Goal: Task Accomplishment & Management: Complete application form

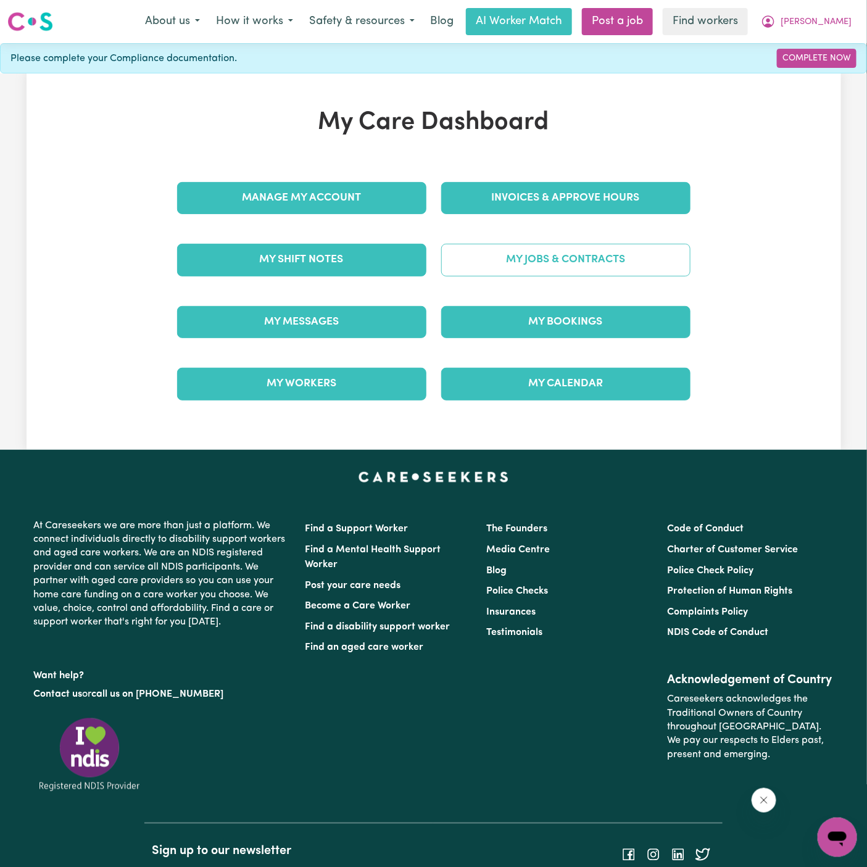
click at [546, 257] on link "My Jobs & Contracts" at bounding box center [565, 260] width 249 height 32
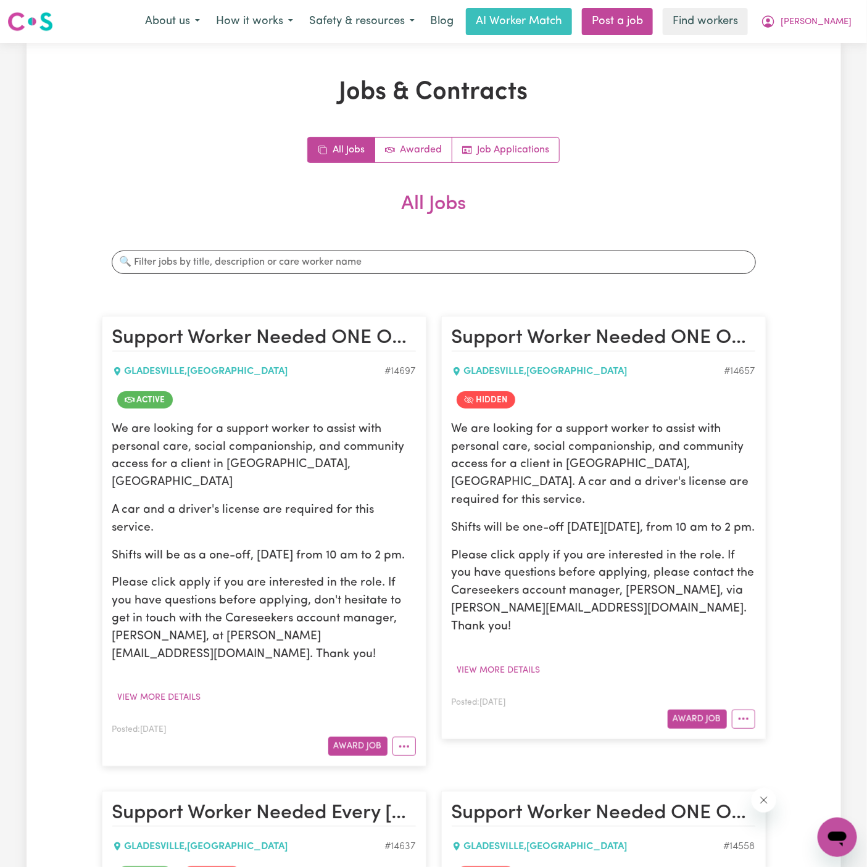
click at [408, 722] on div "Posted: [DATE] Award Job" at bounding box center [264, 739] width 304 height 34
click at [408, 737] on button "More options" at bounding box center [404, 746] width 23 height 19
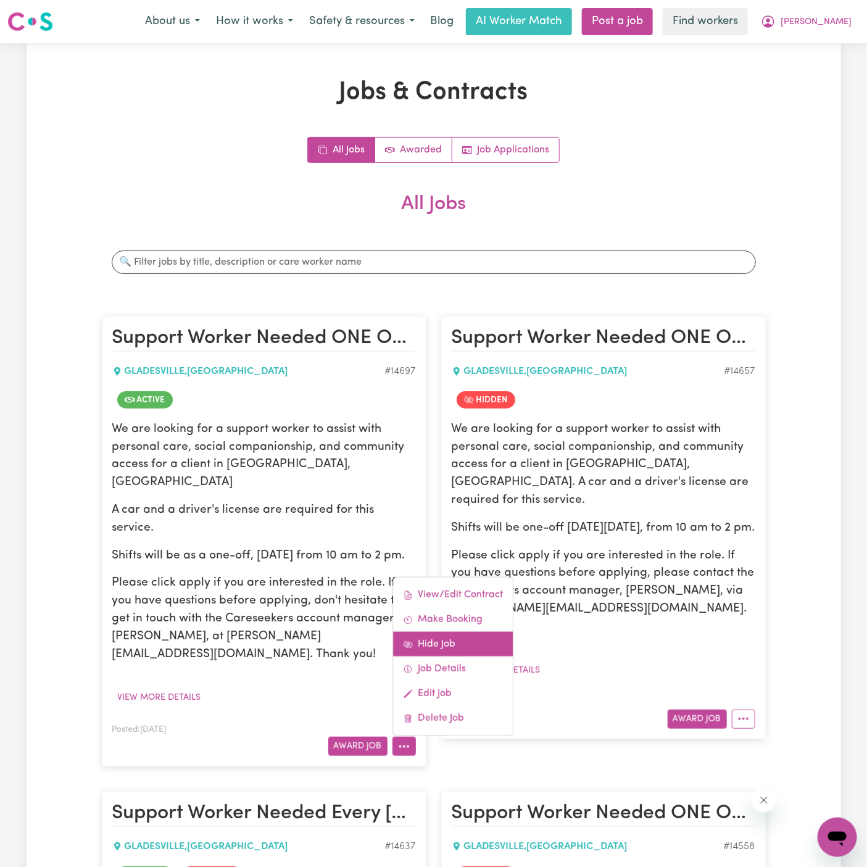
click at [458, 632] on link "Hide Job" at bounding box center [453, 644] width 120 height 25
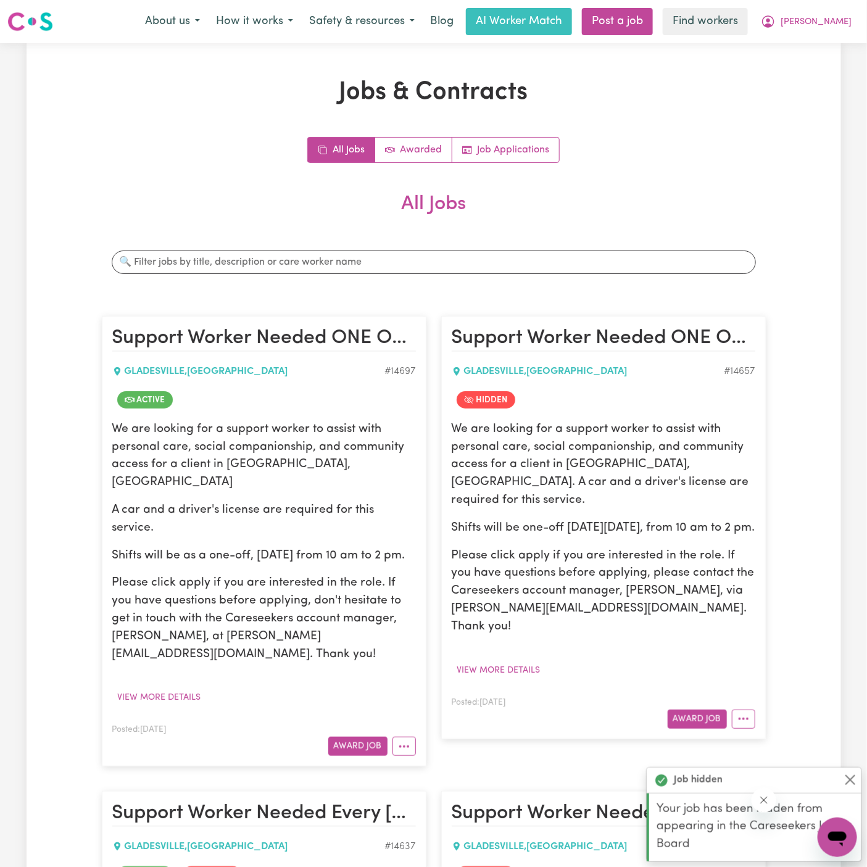
click at [228, 448] on p "We are looking for a support worker to assist with personal care, social compan…" at bounding box center [264, 456] width 304 height 71
click at [178, 688] on button "View more details" at bounding box center [159, 697] width 94 height 19
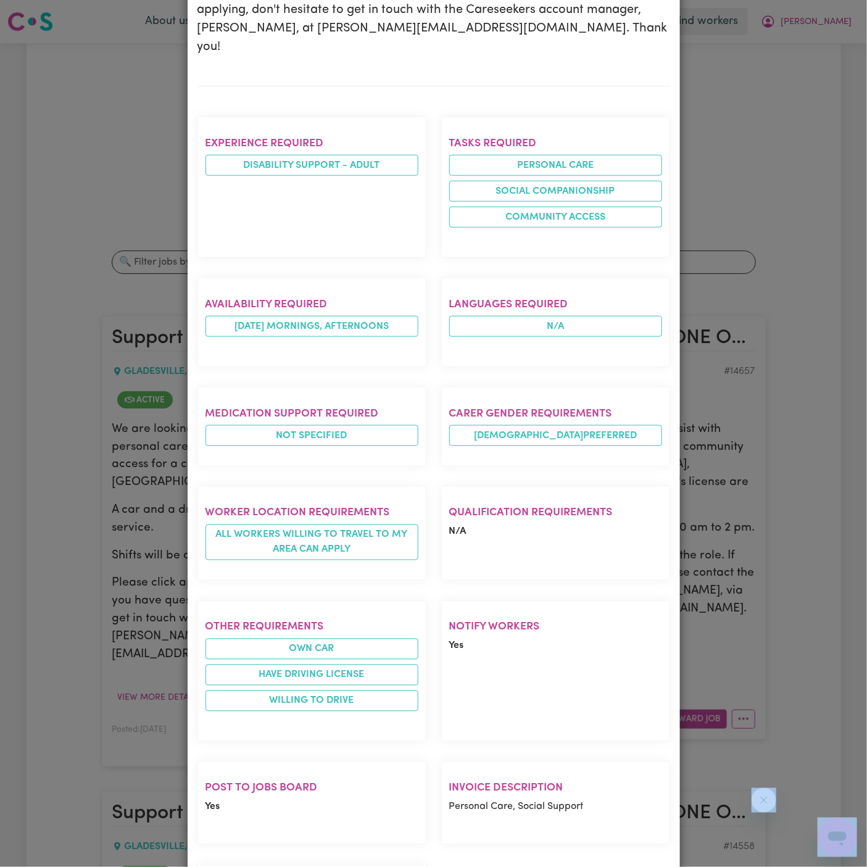
scroll to position [437, 0]
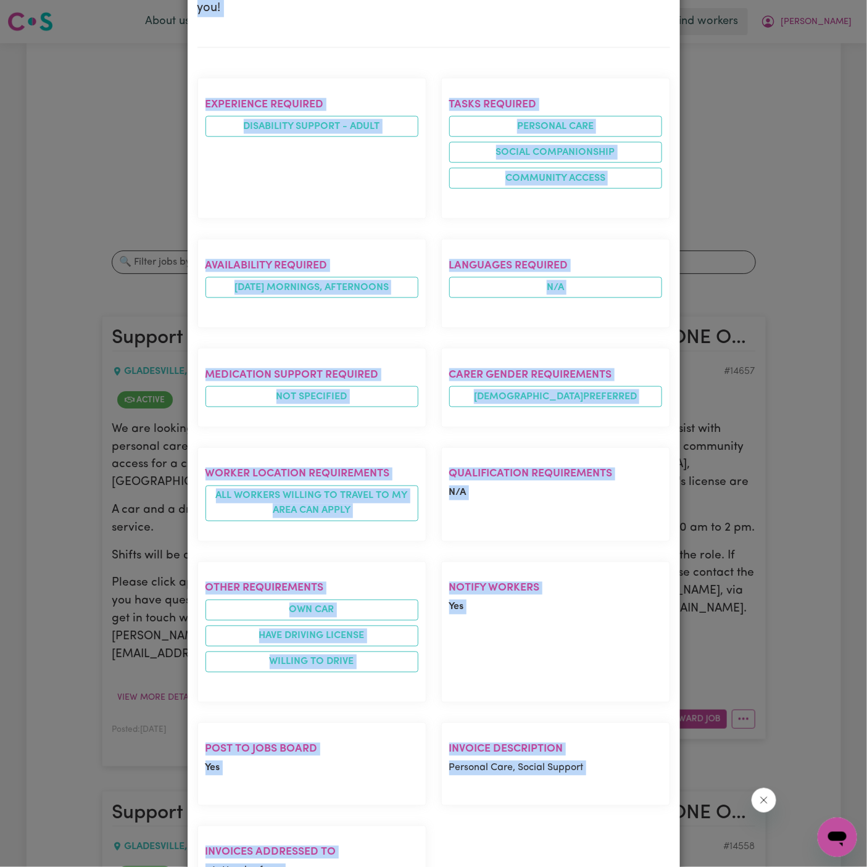
drag, startPoint x: 202, startPoint y: 78, endPoint x: 465, endPoint y: 835, distance: 800.3
click at [465, 835] on div "Support Worker Needed ONE OFF [DATE] In [GEOGRAPHIC_DATA], [GEOGRAPHIC_DATA] [G…" at bounding box center [434, 287] width 473 height 1304
copy div "Support Worker Needed ONE OFF [DATE] In [GEOGRAPHIC_DATA], [GEOGRAPHIC_DATA] [G…"
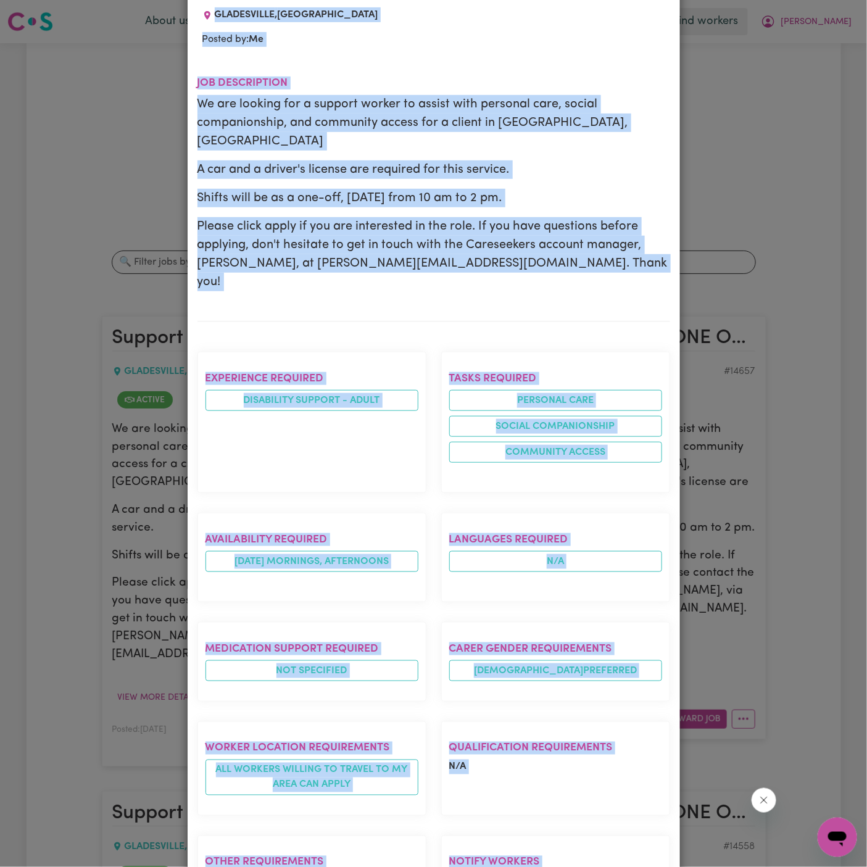
scroll to position [0, 0]
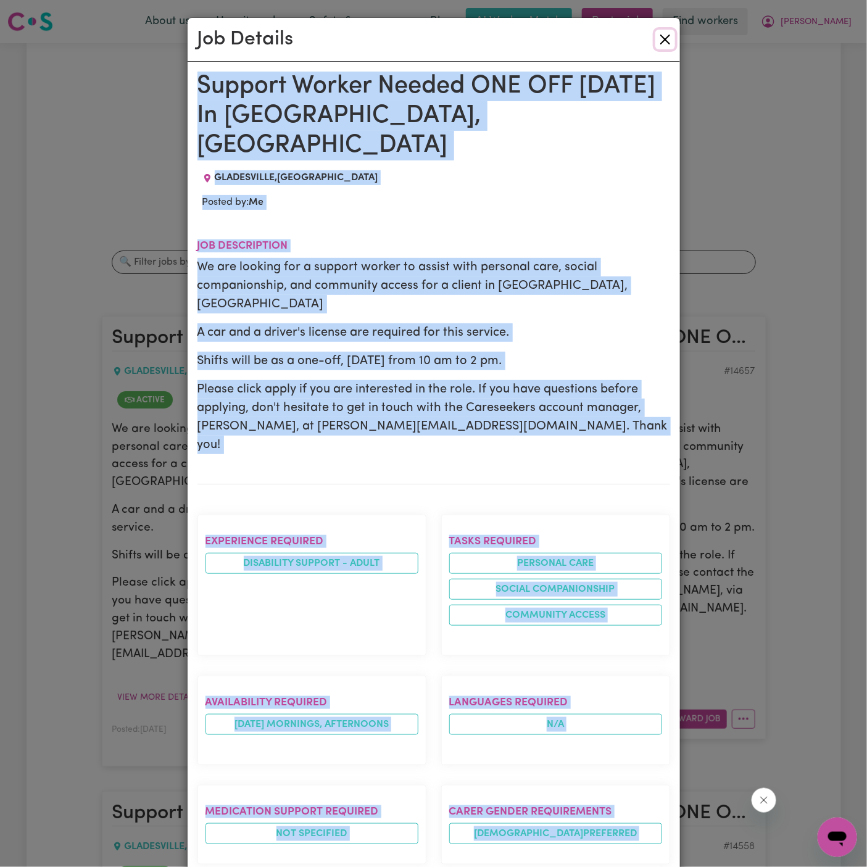
click at [662, 44] on button "Close" at bounding box center [666, 40] width 20 height 20
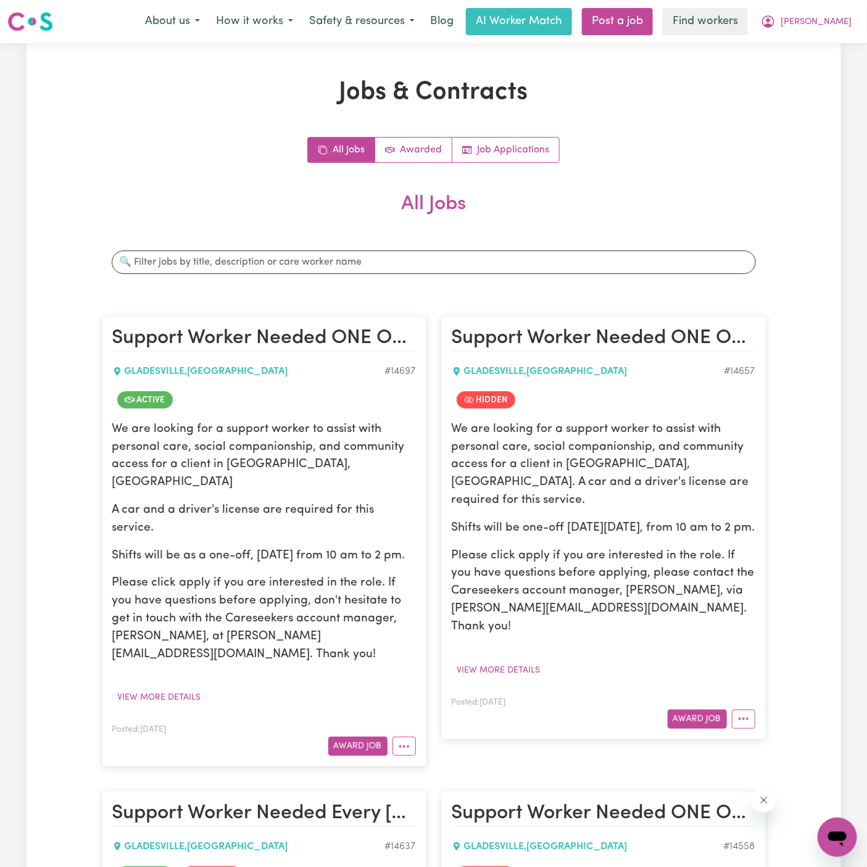
click at [325, 555] on div "We are looking for a support worker to assist with personal care, social compan…" at bounding box center [264, 542] width 304 height 243
click at [653, 23] on link "Post a job" at bounding box center [617, 21] width 71 height 27
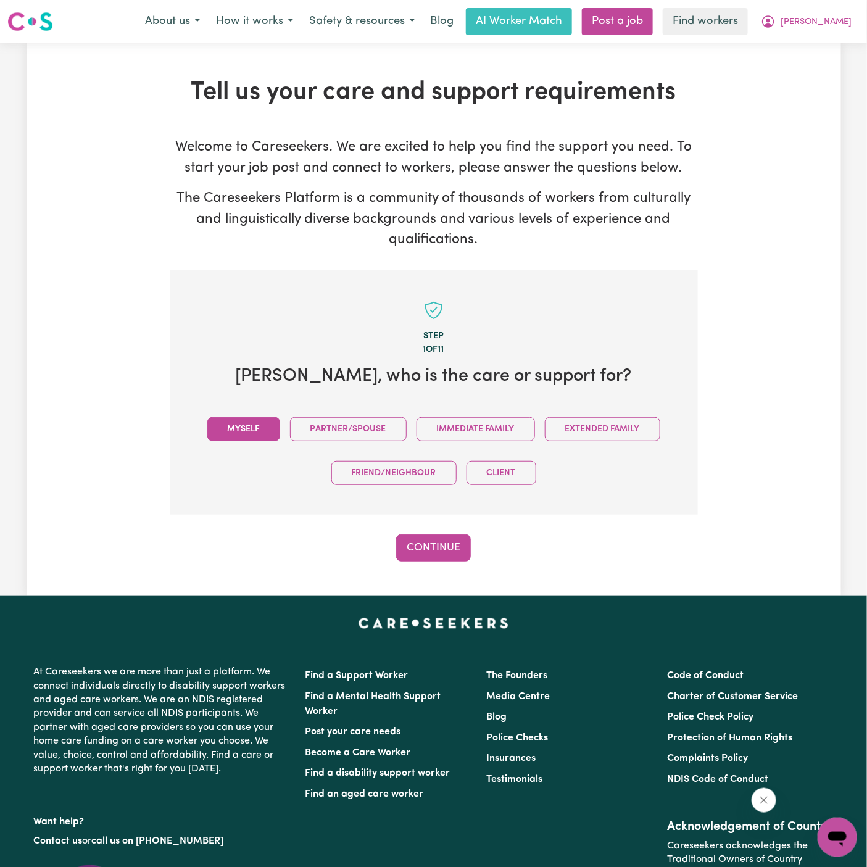
click at [269, 433] on button "Myself" at bounding box center [243, 429] width 73 height 24
click at [449, 555] on button "Continue" at bounding box center [433, 548] width 75 height 27
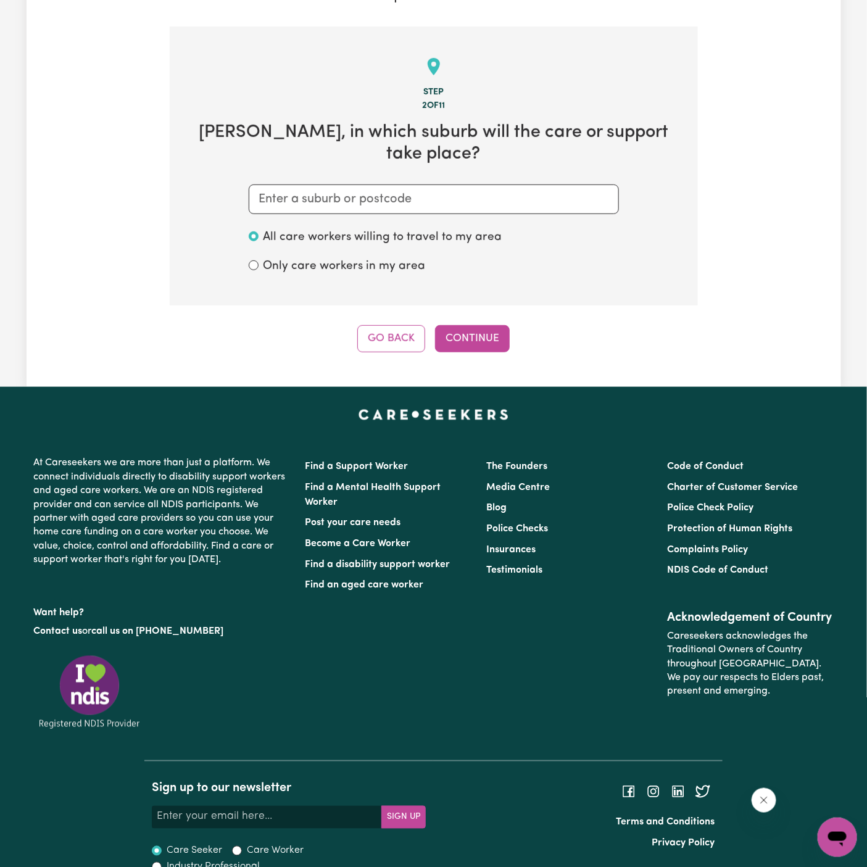
scroll to position [244, 0]
click at [419, 184] on input "text" at bounding box center [434, 199] width 370 height 30
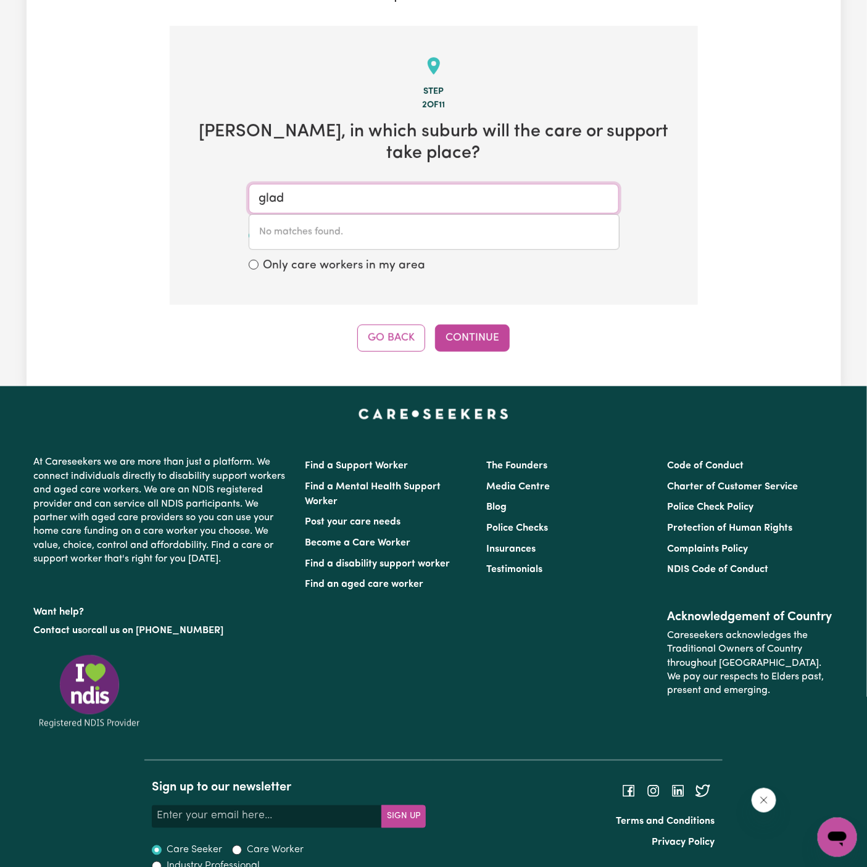
type input "glade"
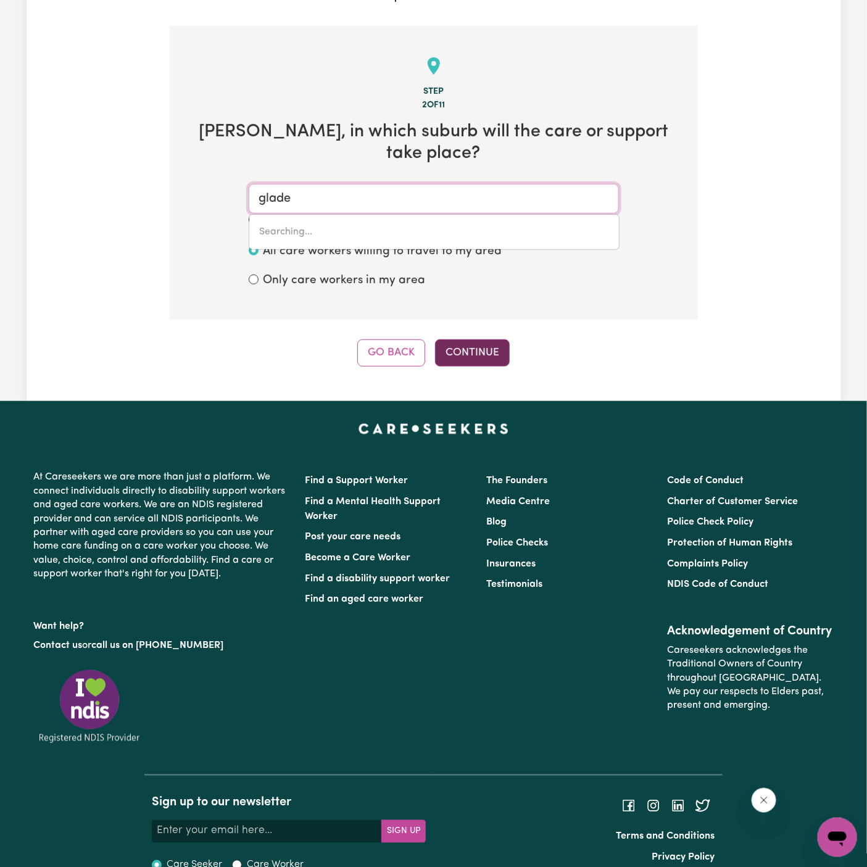
type input "[GEOGRAPHIC_DATA], [GEOGRAPHIC_DATA], 2111"
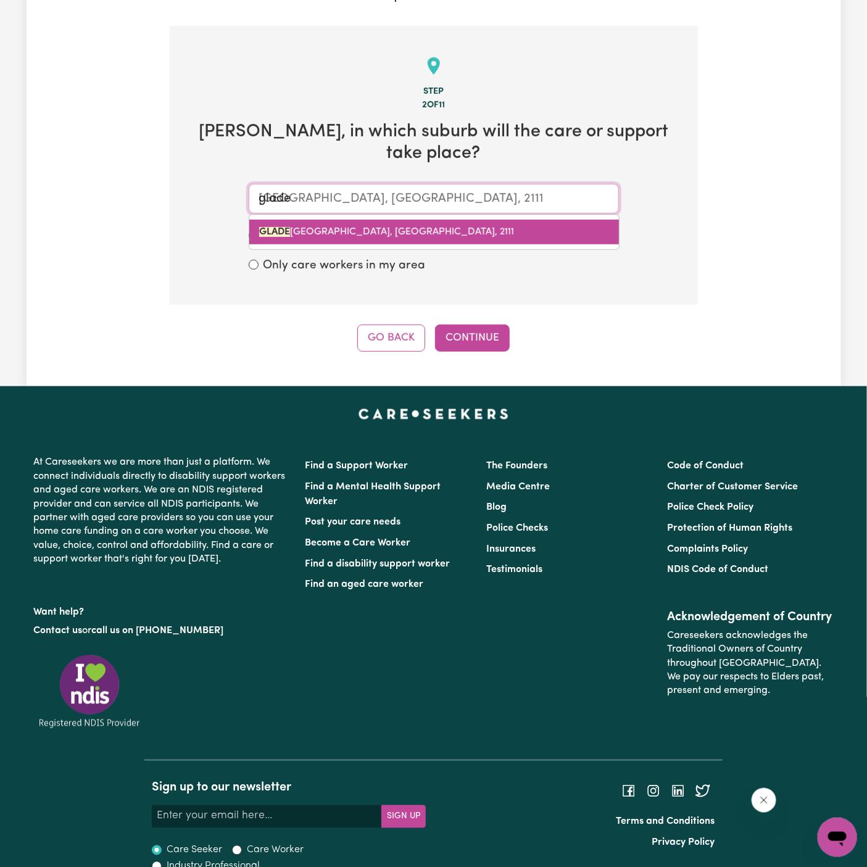
click at [375, 227] on span "GLADE SVILLE, [GEOGRAPHIC_DATA], 2111" at bounding box center [386, 232] width 255 height 10
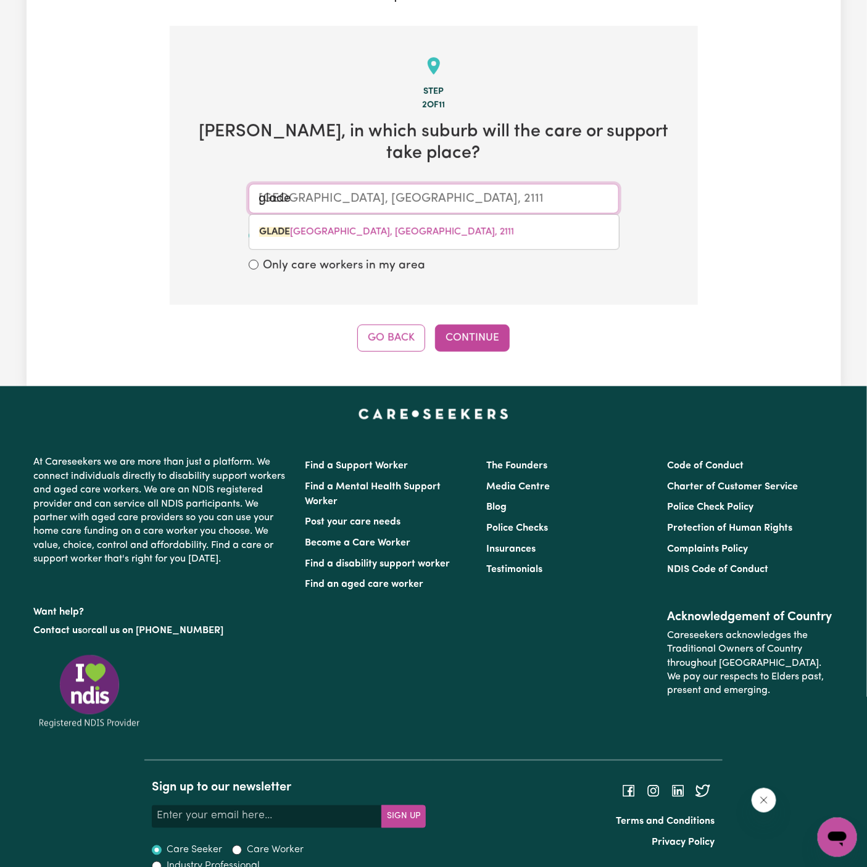
type input "GLADESVILLE, [GEOGRAPHIC_DATA], 2111"
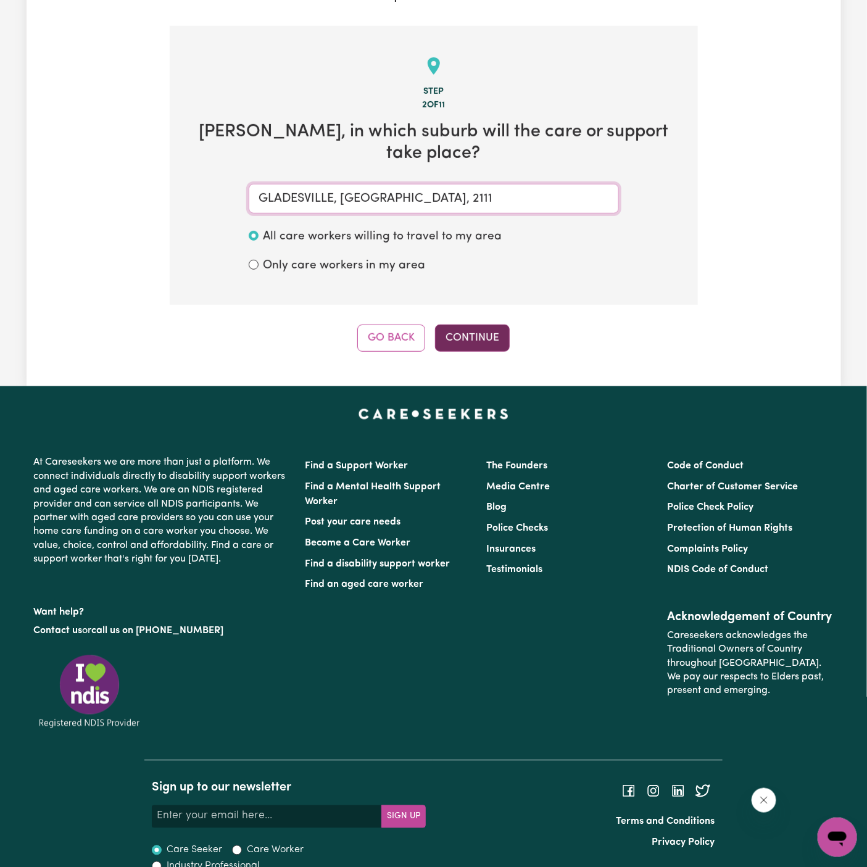
type input "GLADESVILLE, [GEOGRAPHIC_DATA], 2111"
click at [482, 325] on button "Continue" at bounding box center [472, 338] width 75 height 27
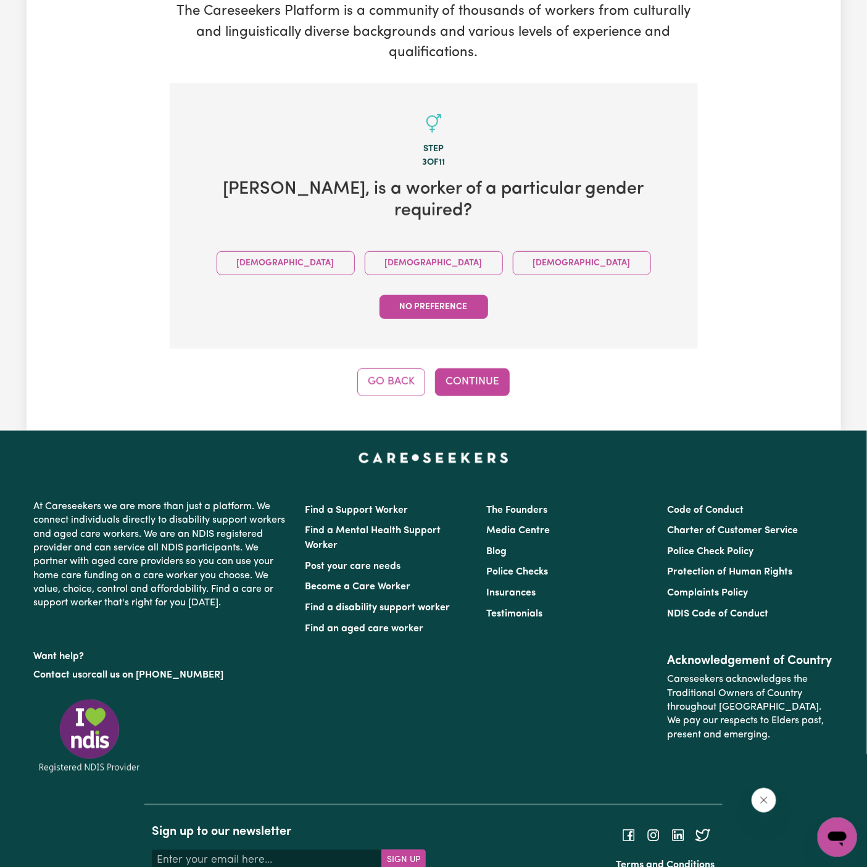
click at [499, 368] on div "Go Back Continue" at bounding box center [434, 381] width 528 height 27
click at [460, 301] on div "Step 3 of 11 [PERSON_NAME] , is a worker of a particular gender required? [DEMO…" at bounding box center [434, 239] width 528 height 313
click at [468, 368] on button "Continue" at bounding box center [472, 381] width 75 height 27
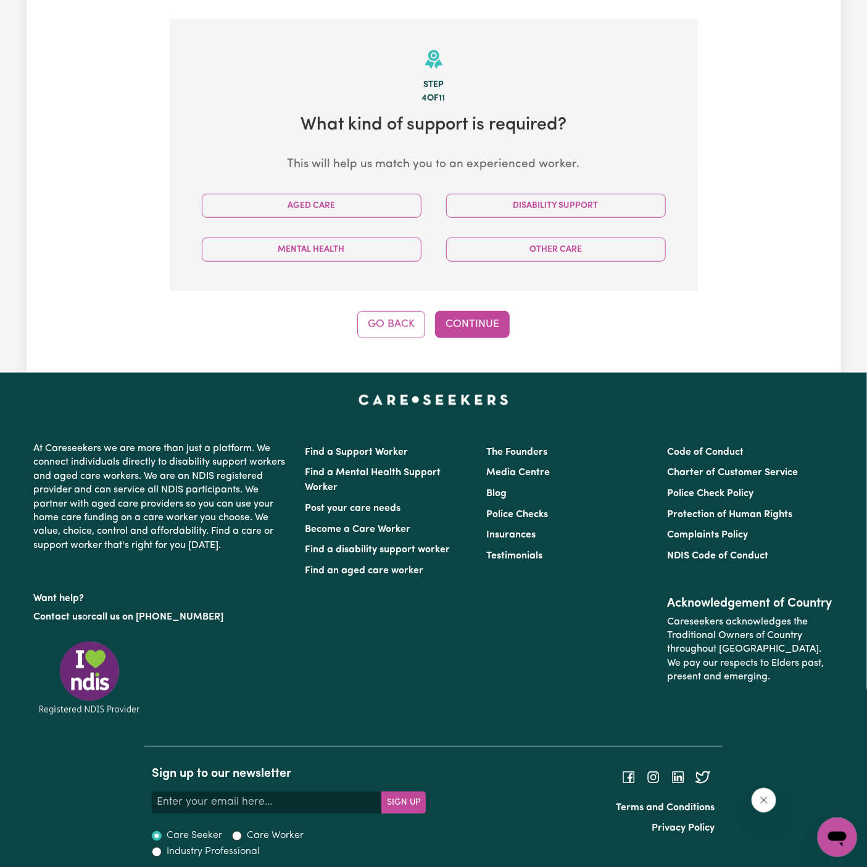
scroll to position [258, 0]
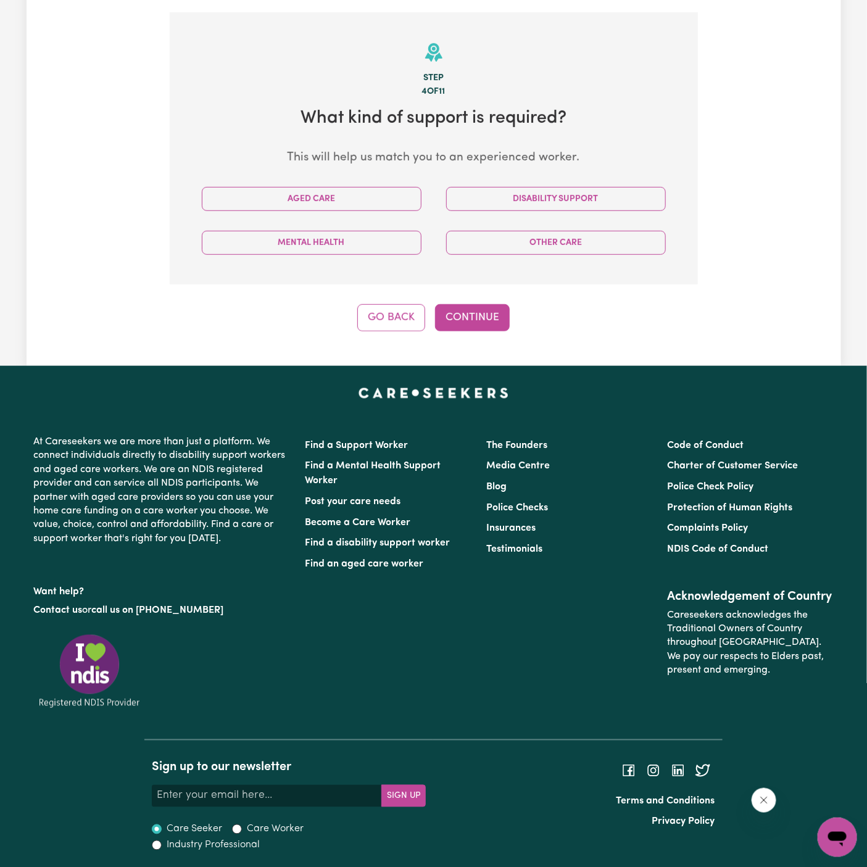
click at [538, 212] on div "Disability Support" at bounding box center [556, 199] width 244 height 44
click at [519, 185] on div "Disability Support" at bounding box center [556, 199] width 244 height 44
click at [543, 212] on div "Disability Support" at bounding box center [556, 199] width 244 height 44
click at [533, 200] on button "Disability Support" at bounding box center [556, 199] width 220 height 24
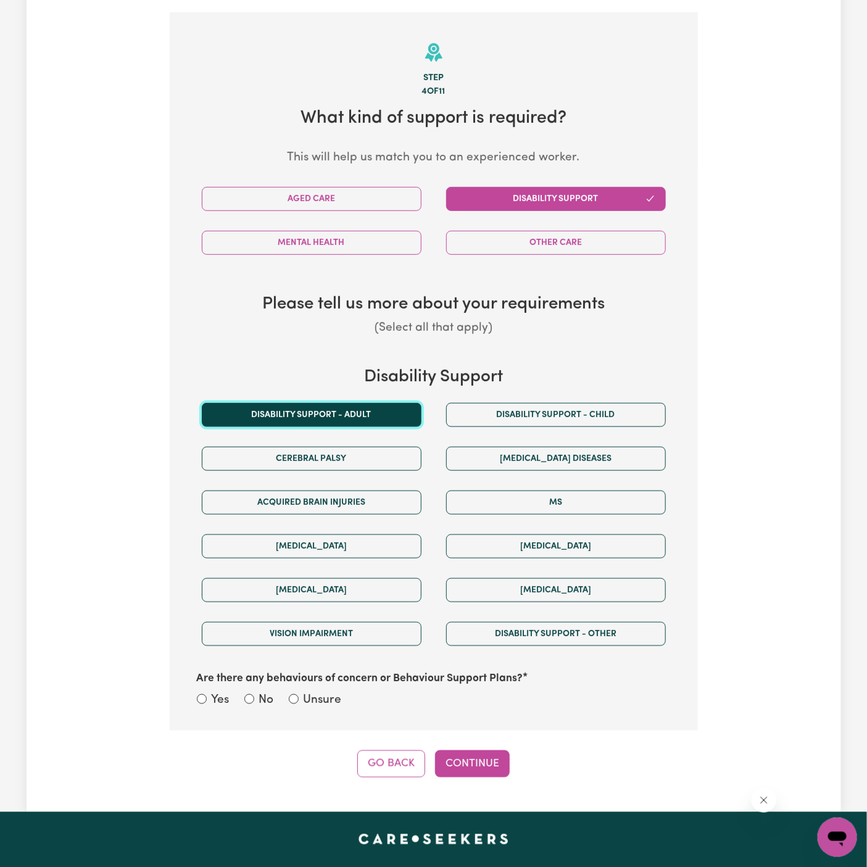
click at [371, 404] on button "Disability support - Adult" at bounding box center [312, 415] width 220 height 24
click at [332, 703] on label "Unsure" at bounding box center [323, 701] width 38 height 18
click at [299, 703] on input "Unsure" at bounding box center [294, 699] width 10 height 10
radio input "true"
click at [442, 751] on button "Continue" at bounding box center [472, 764] width 75 height 27
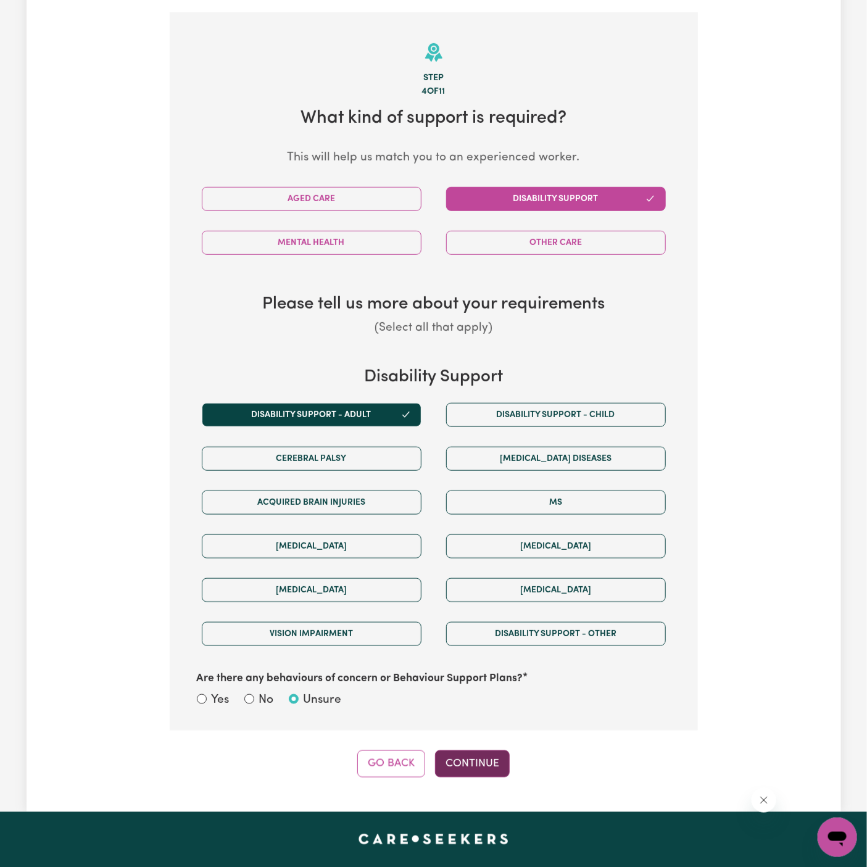
scroll to position [270, 0]
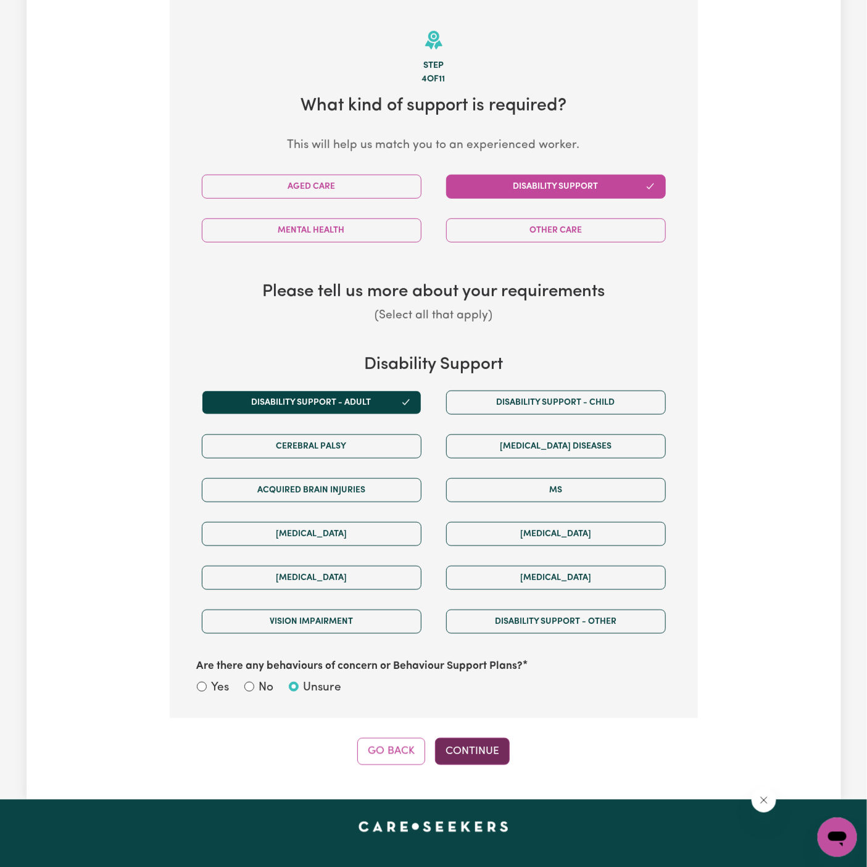
select select "PRIVATELY"
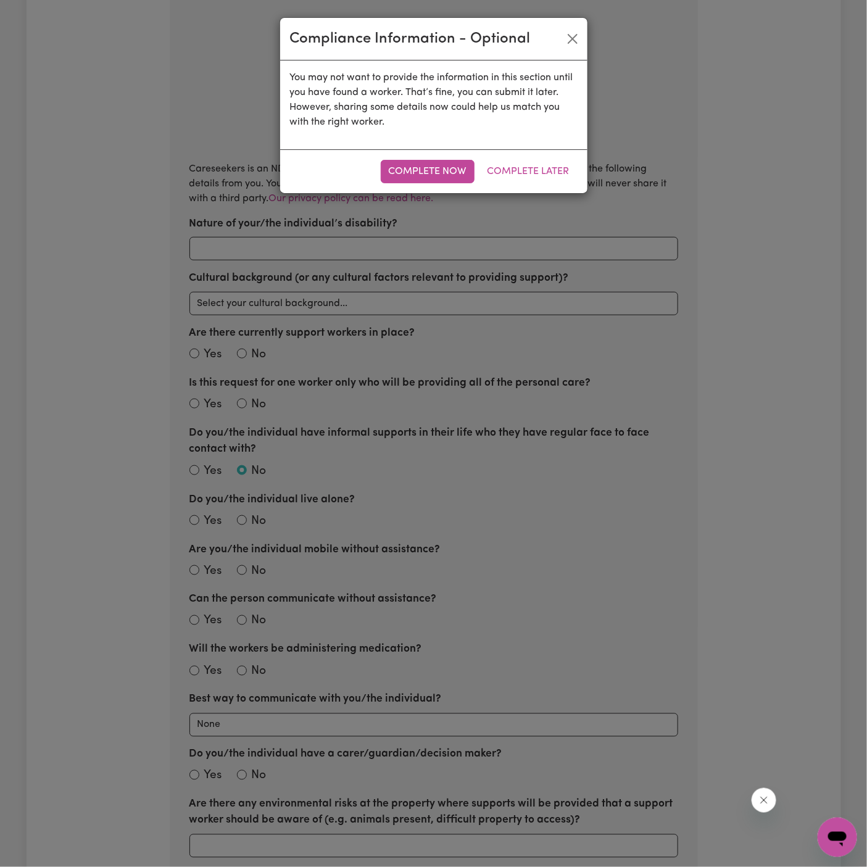
drag, startPoint x: 475, startPoint y: 742, endPoint x: 388, endPoint y: 461, distance: 294.0
click at [388, 461] on div "Compliance Information - Optional You may not want to provide the information i…" at bounding box center [433, 433] width 867 height 867
click at [523, 160] on button "Complete Later" at bounding box center [529, 171] width 98 height 23
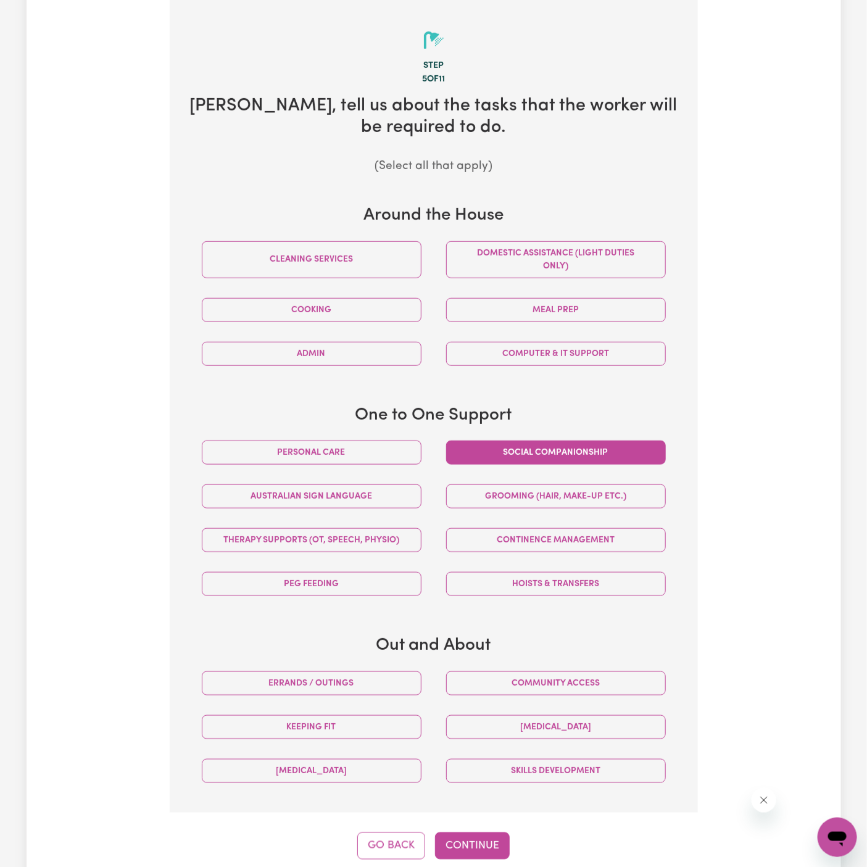
click at [373, 454] on button "Personal care" at bounding box center [312, 453] width 220 height 24
click at [554, 454] on button "Social companionship" at bounding box center [556, 453] width 220 height 24
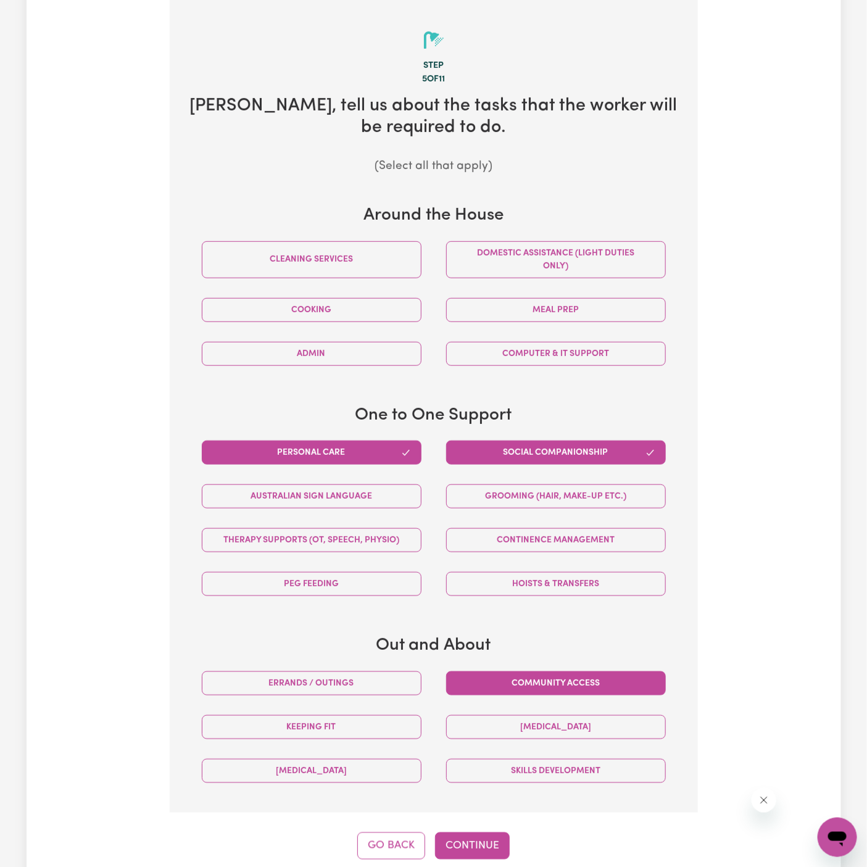
click at [522, 688] on button "Community access" at bounding box center [556, 684] width 220 height 24
click at [480, 840] on button "Continue" at bounding box center [472, 846] width 75 height 27
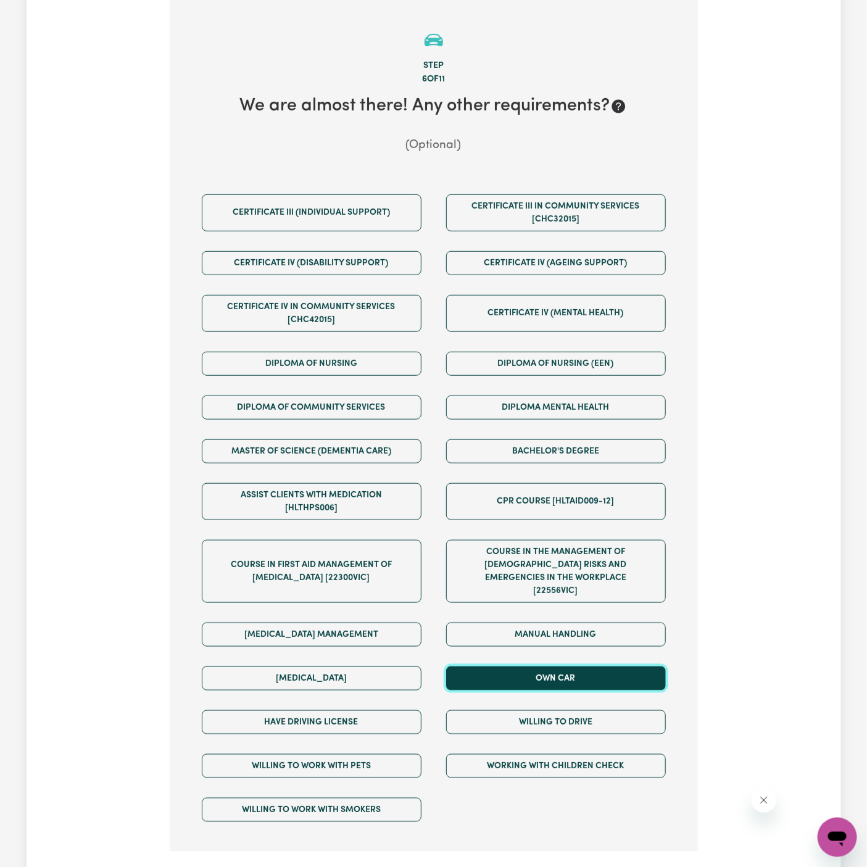
click at [535, 667] on button "Own Car" at bounding box center [556, 679] width 220 height 24
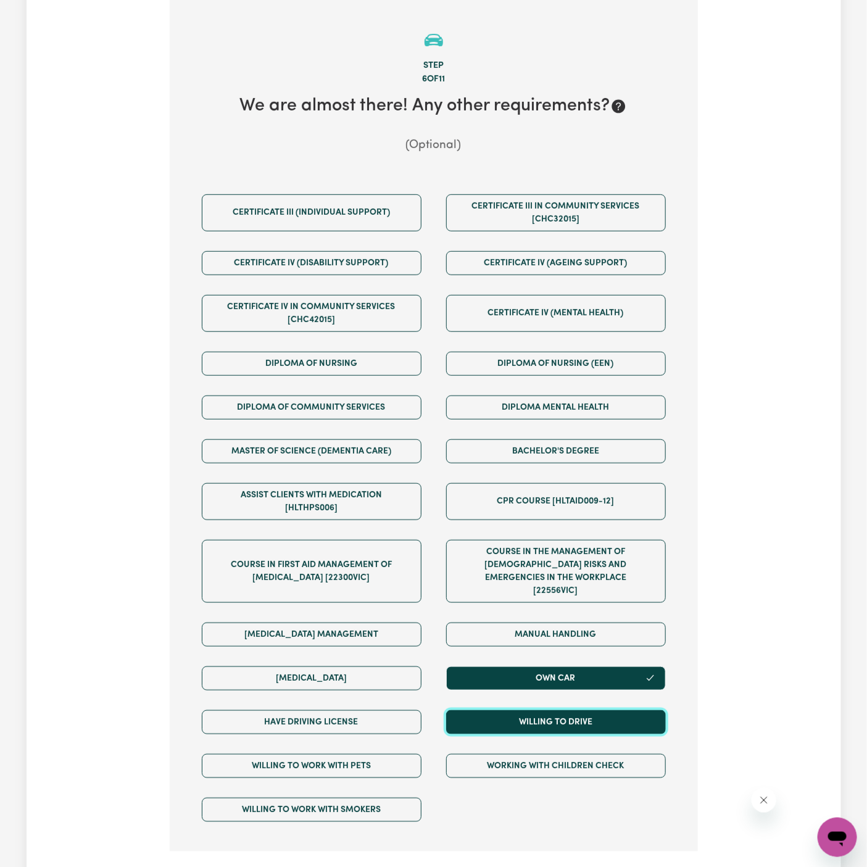
click at [535, 710] on button "Willing to drive" at bounding box center [556, 722] width 220 height 24
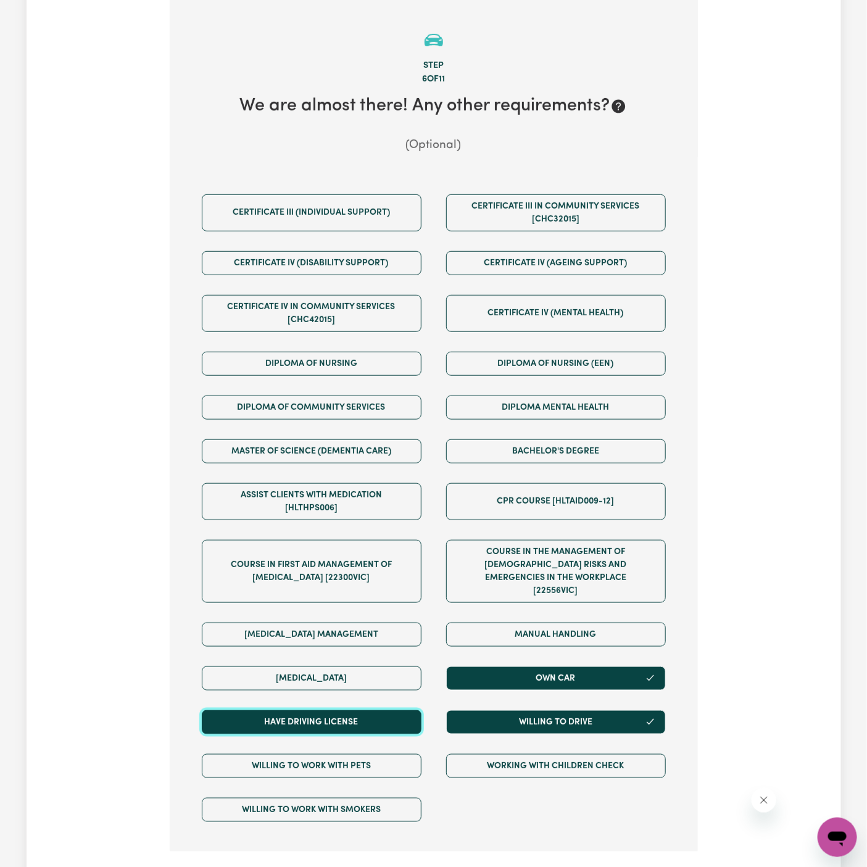
click at [405, 715] on button "Have driving license" at bounding box center [312, 722] width 220 height 24
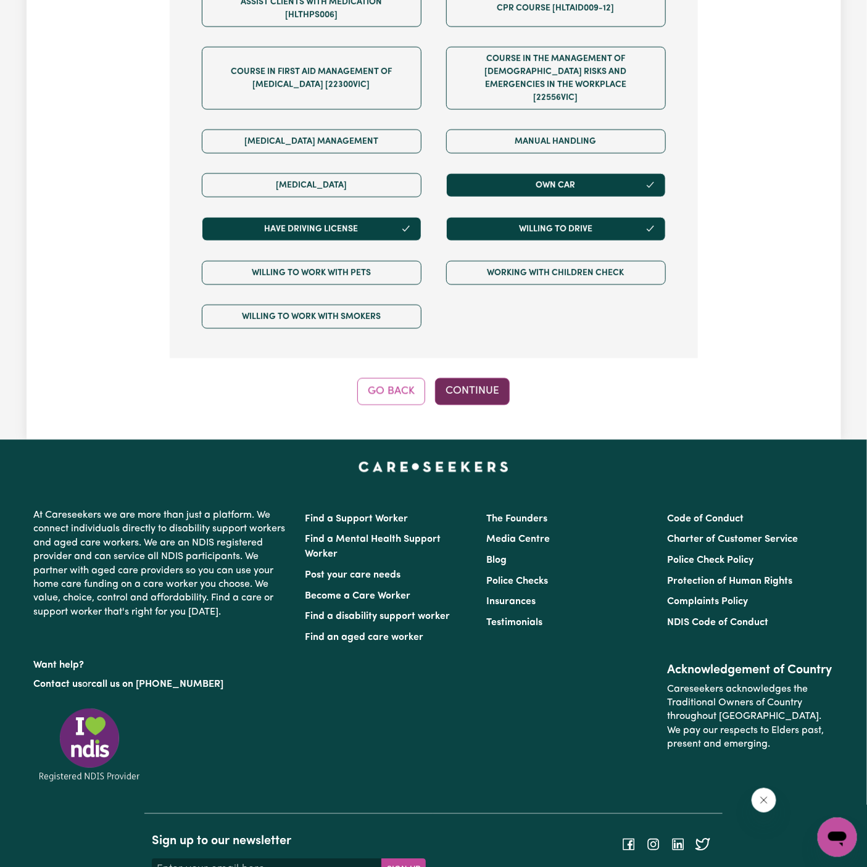
click at [469, 378] on button "Continue" at bounding box center [472, 391] width 75 height 27
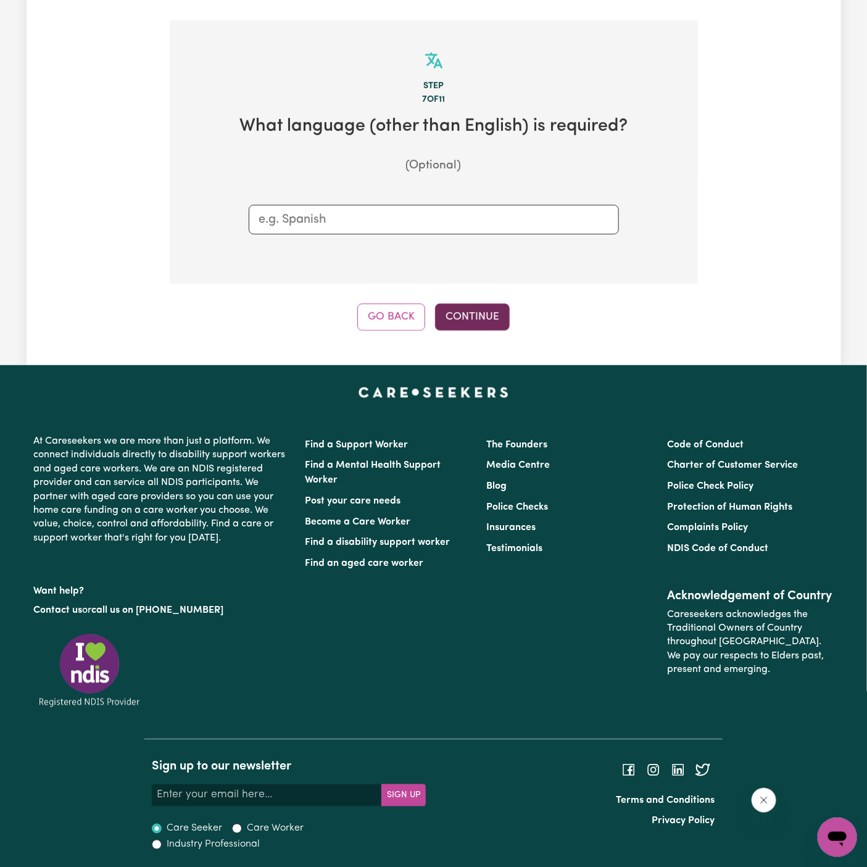
click at [491, 312] on button "Continue" at bounding box center [472, 317] width 75 height 27
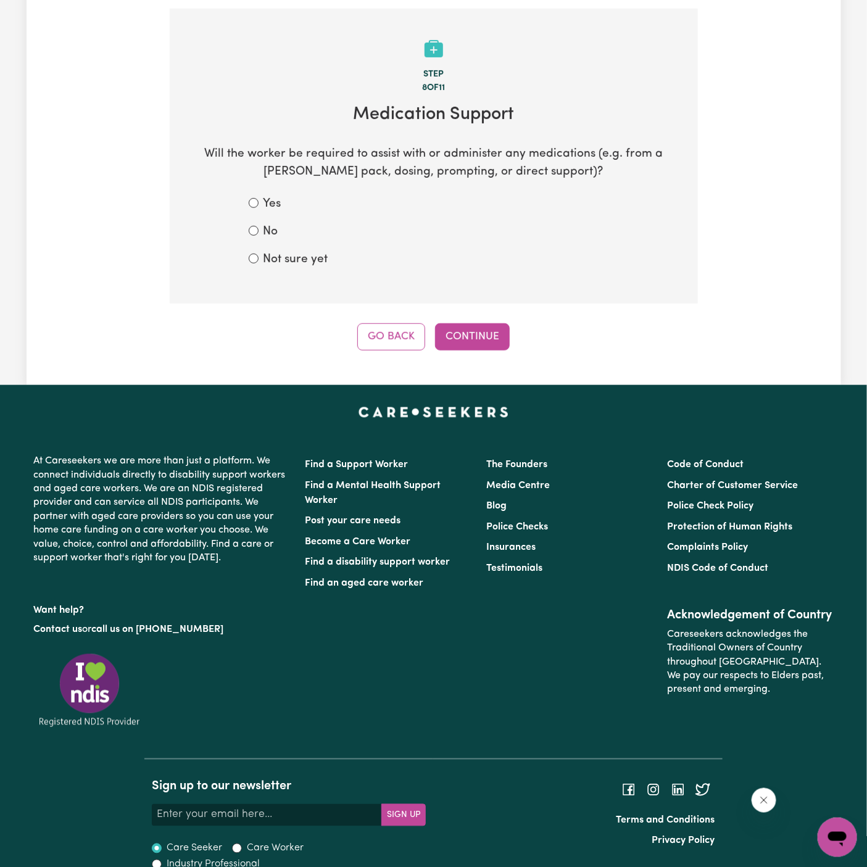
scroll to position [270, 0]
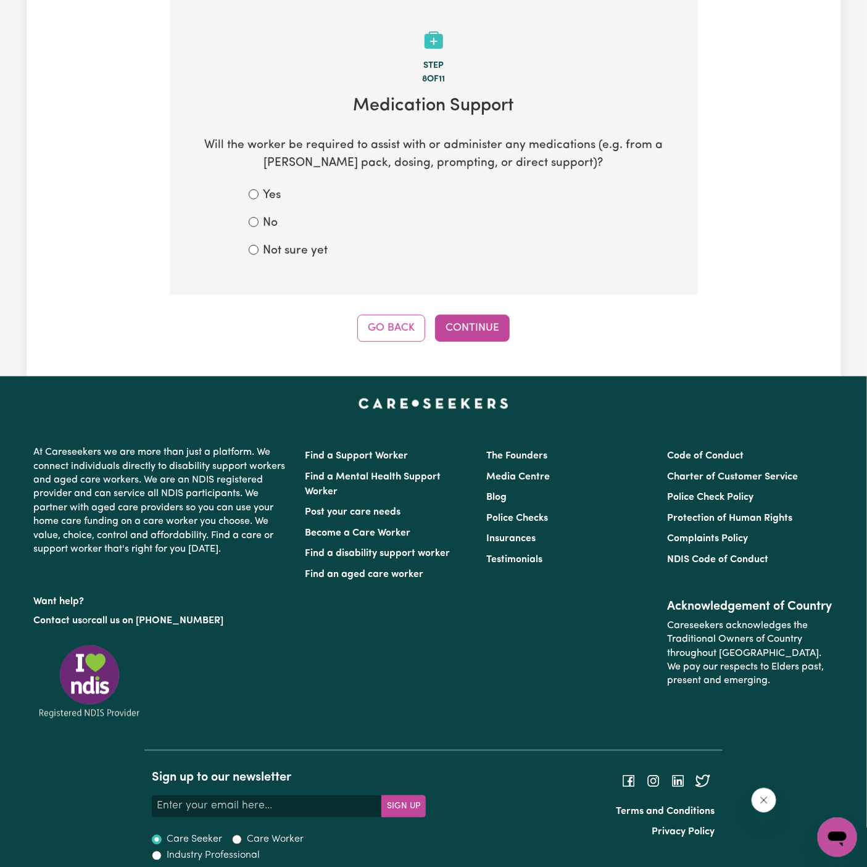
click at [300, 243] on label "Not sure yet" at bounding box center [296, 252] width 65 height 18
click at [259, 245] on input "Not sure yet" at bounding box center [254, 250] width 10 height 10
radio input "true"
click at [501, 333] on button "Continue" at bounding box center [472, 328] width 75 height 27
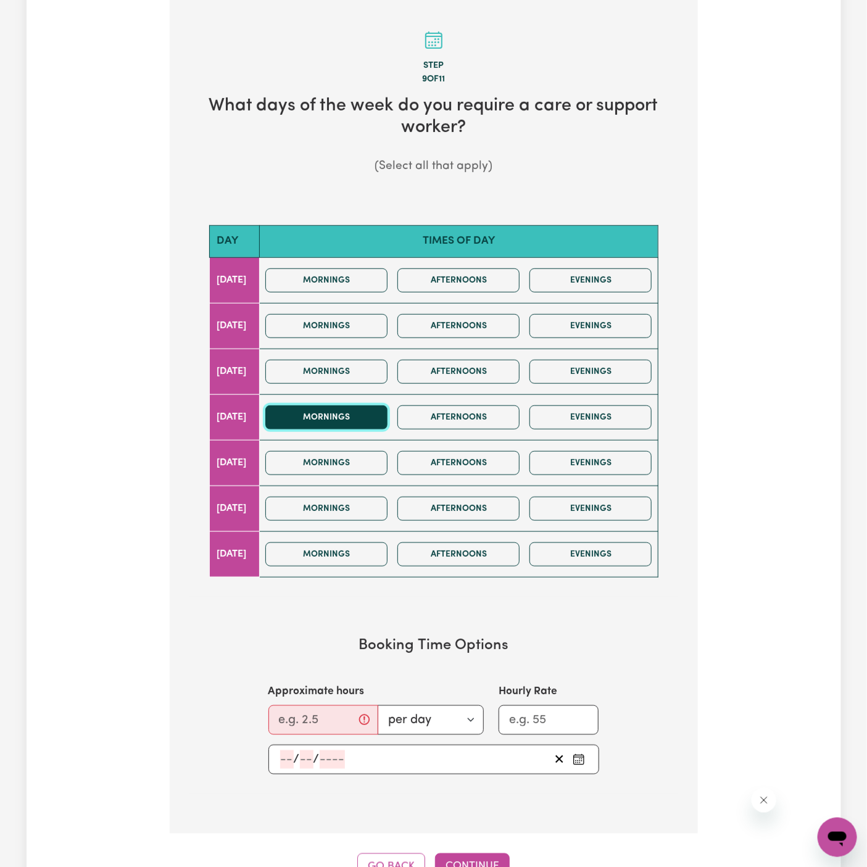
click at [381, 414] on button "Mornings" at bounding box center [326, 418] width 122 height 24
click at [461, 414] on button "Afternoons" at bounding box center [459, 418] width 122 height 24
click at [305, 709] on input "Approximate hours" at bounding box center [324, 721] width 110 height 30
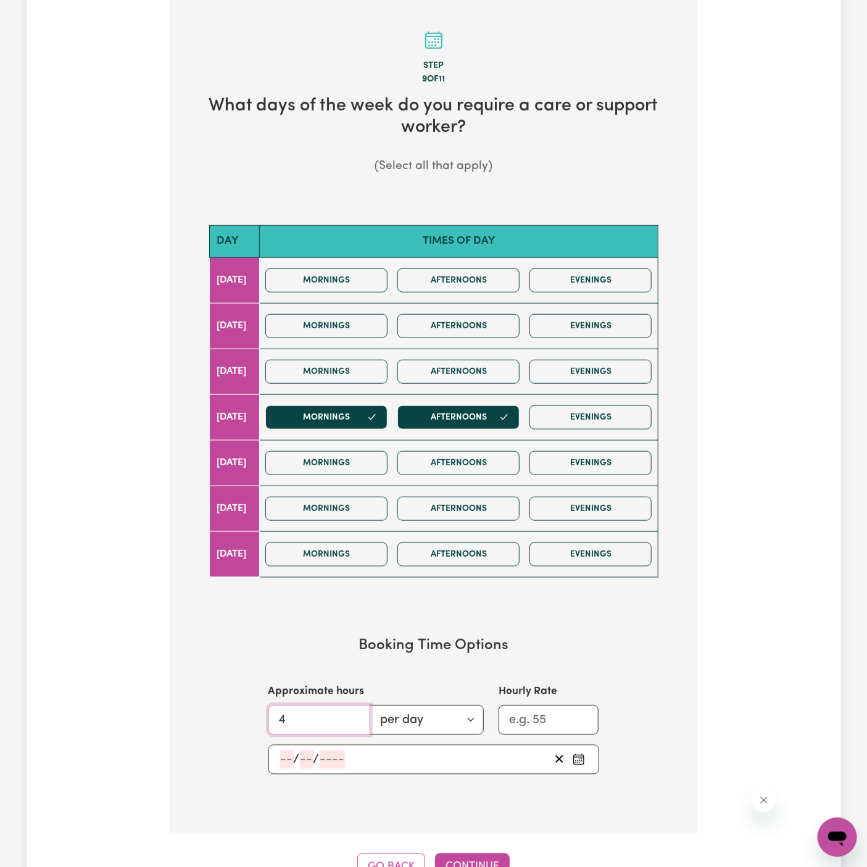
type input "4"
click at [294, 756] on span "/" at bounding box center [297, 760] width 6 height 14
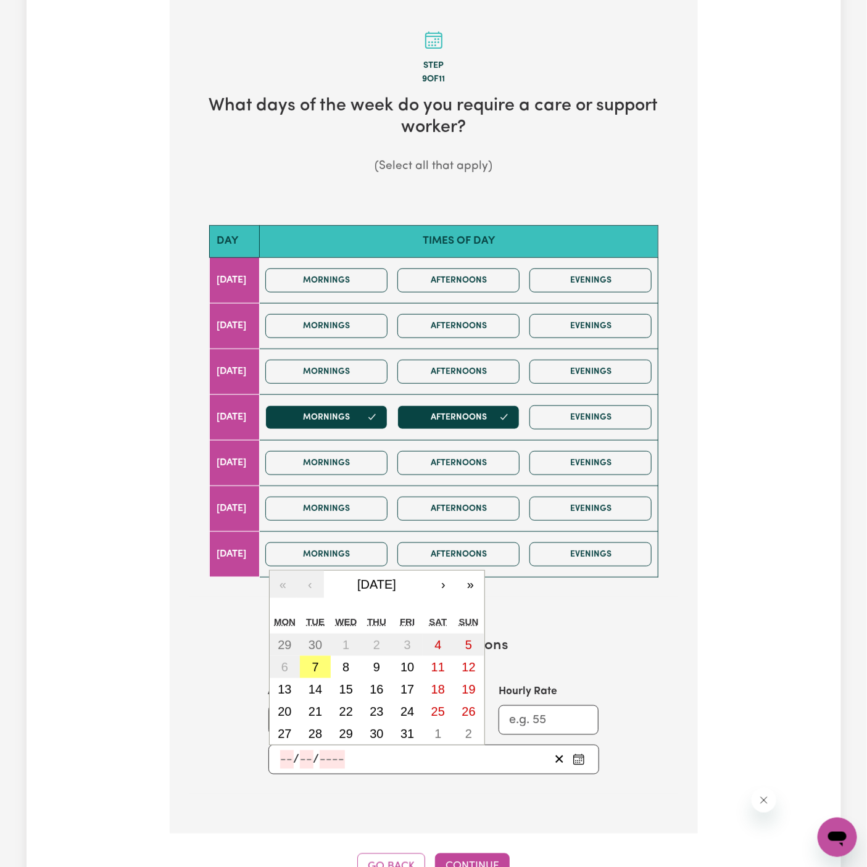
click at [287, 755] on input "number" at bounding box center [287, 760] width 14 height 19
click at [378, 664] on abbr "9" at bounding box center [376, 667] width 7 height 14
type input "[DATE]"
type input "9"
type input "10"
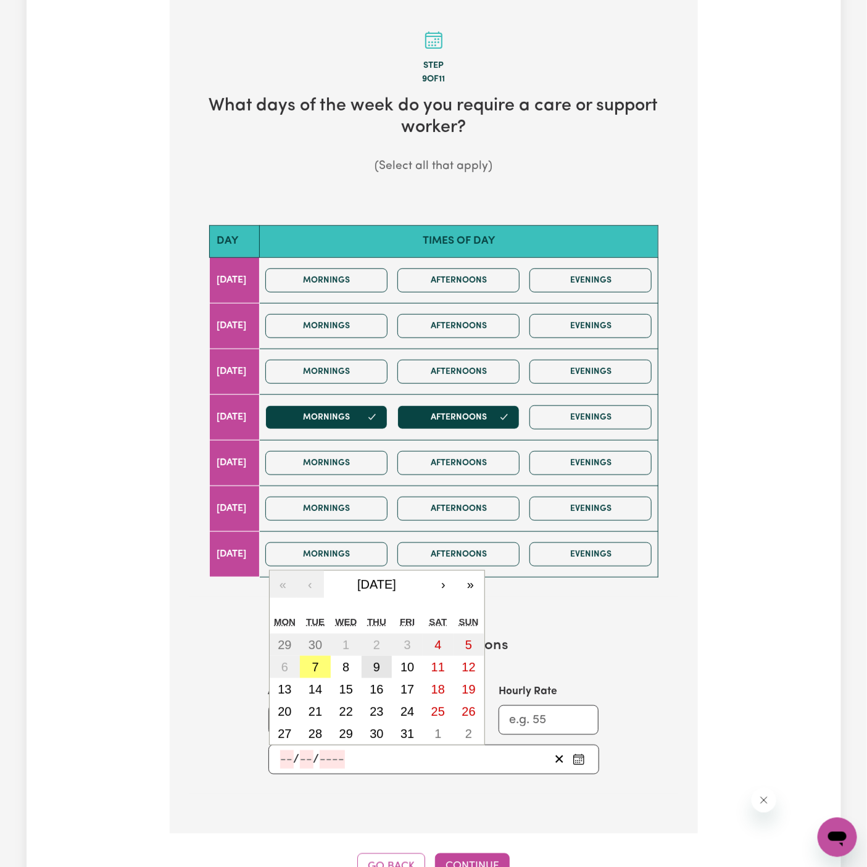
type input "2025"
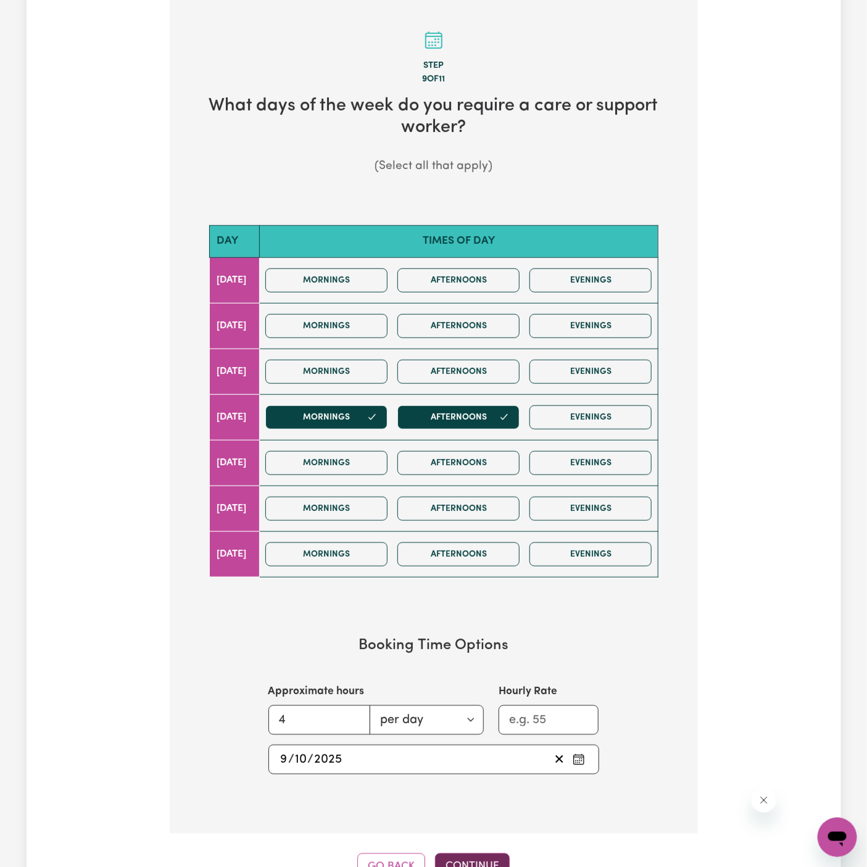
click at [467, 857] on button "Continue" at bounding box center [472, 867] width 75 height 27
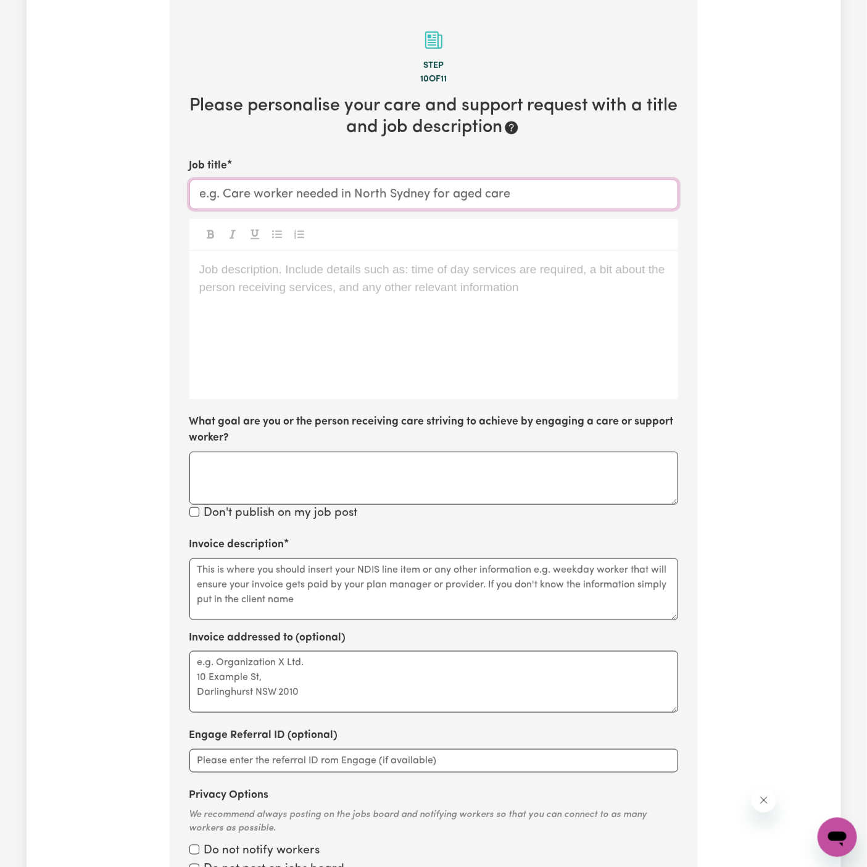
click at [265, 189] on input "Job title" at bounding box center [433, 195] width 489 height 30
paste input "Support Worker Needed ONE OFF [DATE] In [GEOGRAPHIC_DATA], [GEOGRAPHIC_DATA]"
click at [391, 191] on input "Support Worker Needed ONE OFF [DATE] In [GEOGRAPHIC_DATA], [GEOGRAPHIC_DATA]" at bounding box center [433, 195] width 489 height 30
click at [391, 191] on input "Support Worker Needed [DATE] In [GEOGRAPHIC_DATA], [GEOGRAPHIC_DATA]" at bounding box center [433, 195] width 489 height 30
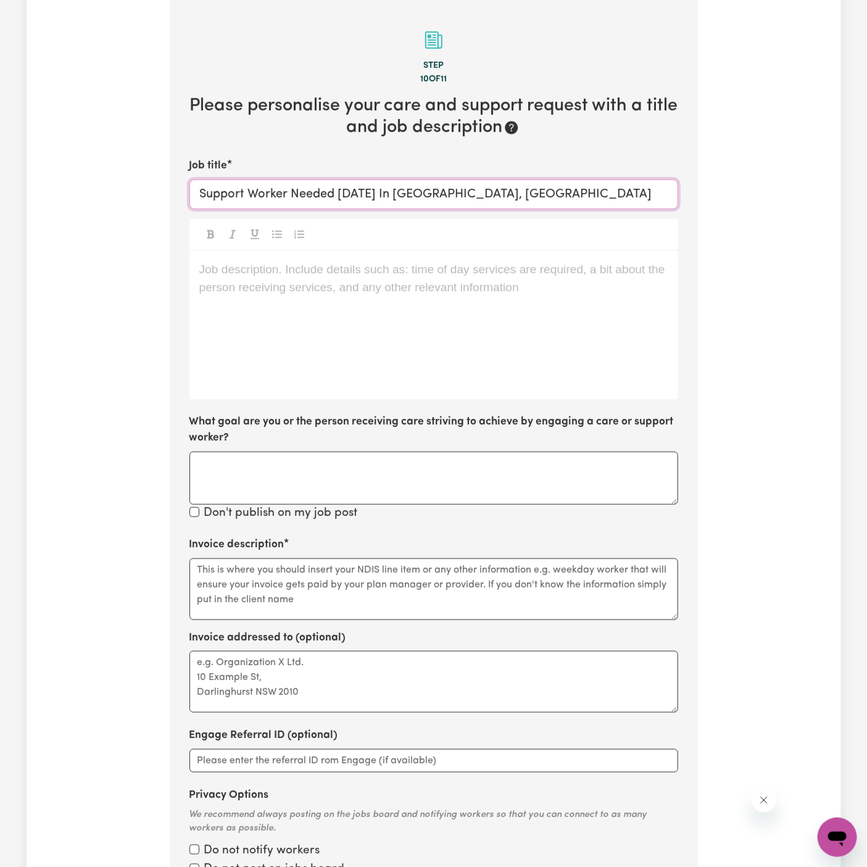
click at [371, 191] on input "Support Worker Needed [DATE] In [GEOGRAPHIC_DATA], [GEOGRAPHIC_DATA]" at bounding box center [433, 195] width 489 height 30
type input "Support Worker Needed In [GEOGRAPHIC_DATA], [GEOGRAPHIC_DATA]"
click at [299, 348] on div "Job description. Include details such as: time of day services are required, a …" at bounding box center [433, 325] width 489 height 148
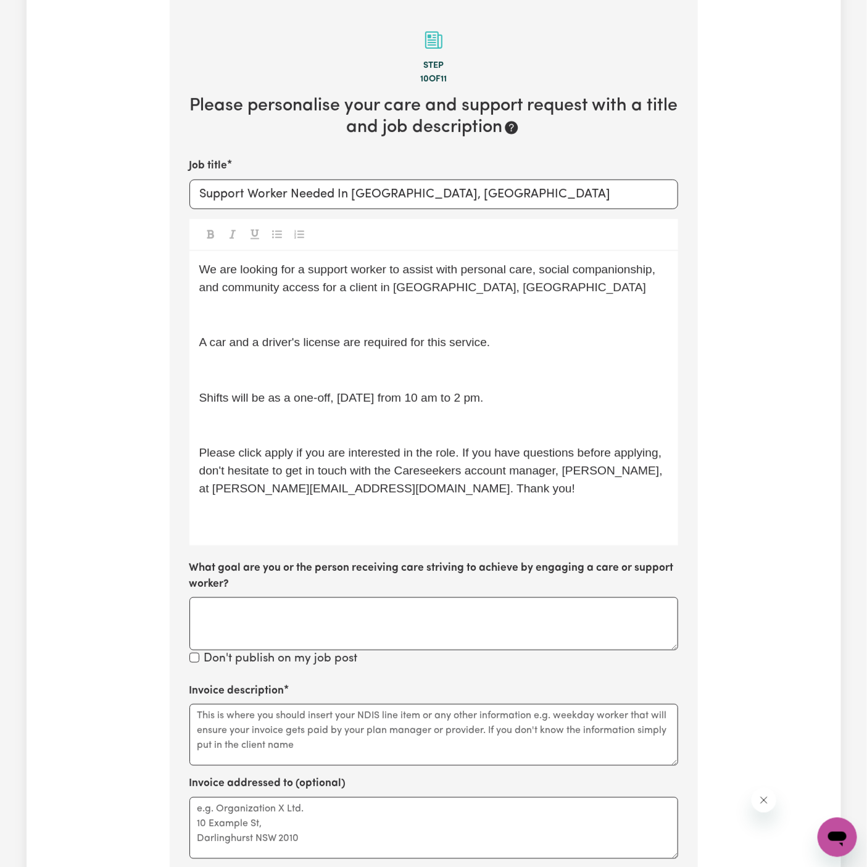
click at [304, 307] on p "﻿" at bounding box center [433, 315] width 469 height 18
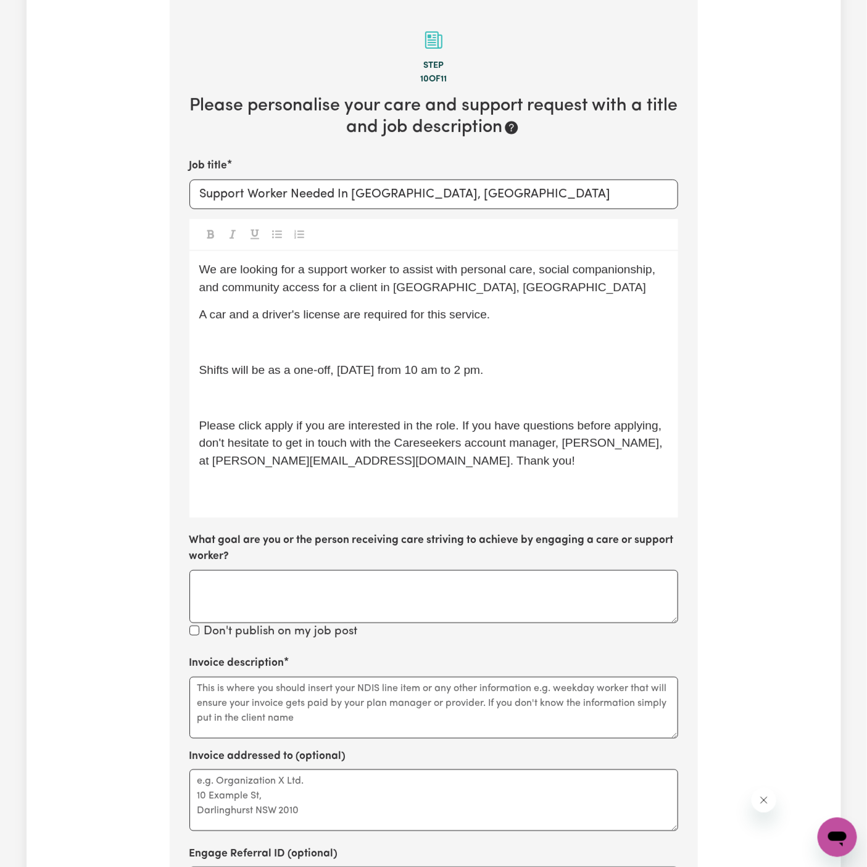
click at [298, 338] on p "﻿" at bounding box center [433, 343] width 469 height 18
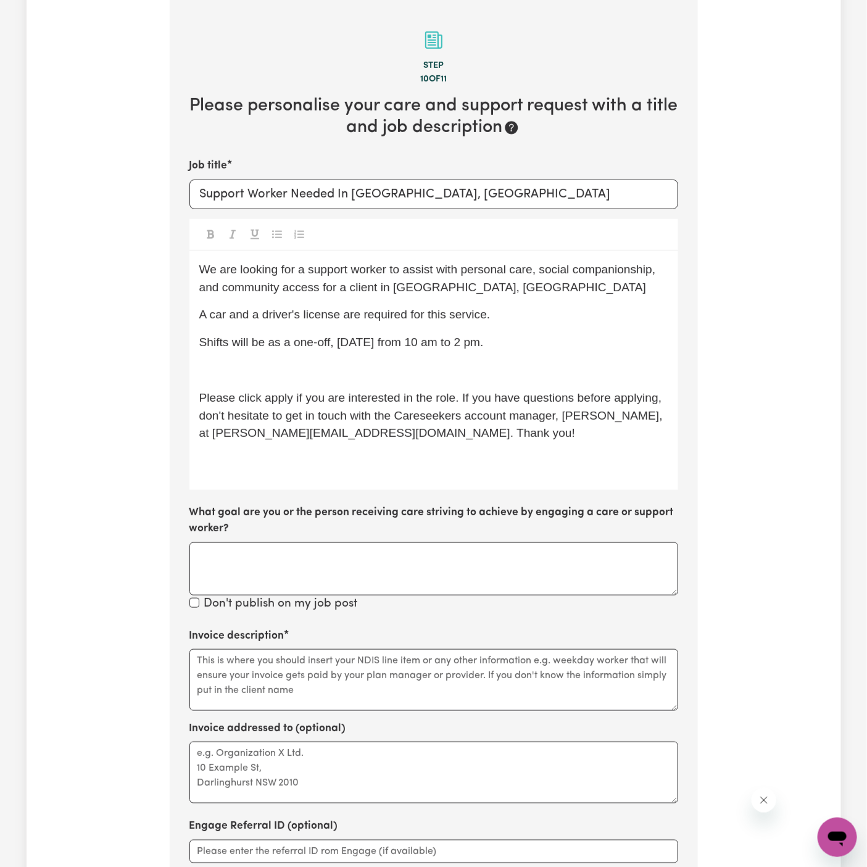
click at [306, 368] on p "﻿" at bounding box center [433, 371] width 469 height 18
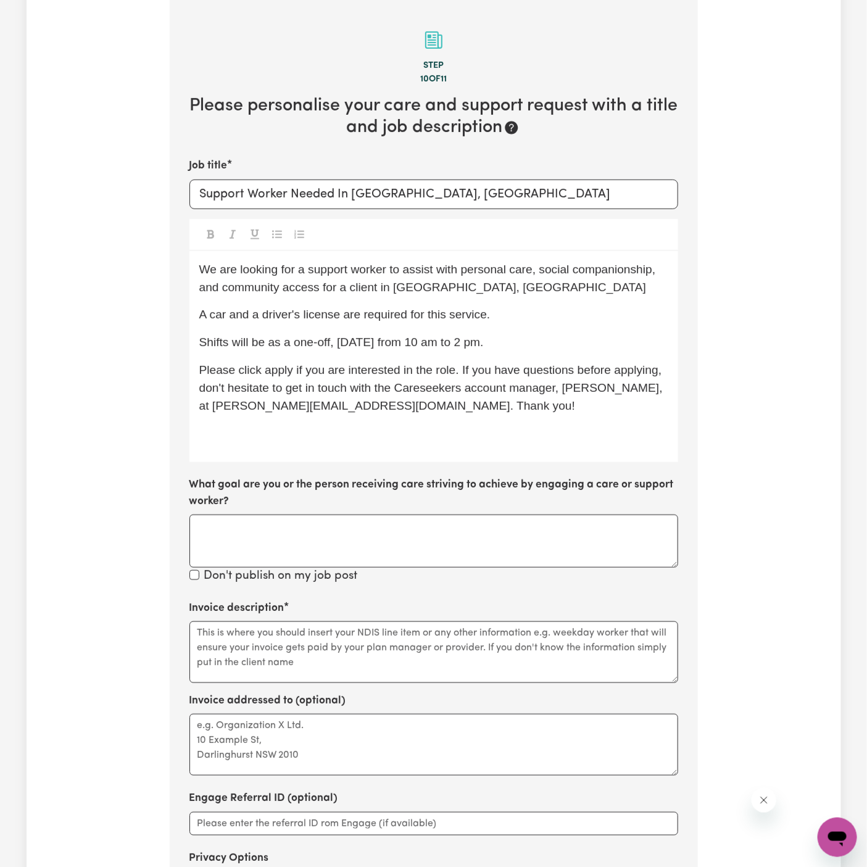
click at [394, 367] on span "Please click apply if you are interested in the role. If you have questions bef…" at bounding box center [432, 388] width 467 height 49
drag, startPoint x: 420, startPoint y: 346, endPoint x: 390, endPoint y: 341, distance: 30.0
click at [390, 341] on span "Shifts will be as a one-off, [DATE] from 10 am to 2 pm." at bounding box center [341, 342] width 285 height 13
click at [496, 350] on p "Shifts will be as a one-off, [DATE] from 10 am to 2 pm." at bounding box center [433, 343] width 469 height 18
click at [275, 365] on span "Please click apply if you are interested in the role. If you have questions bef…" at bounding box center [432, 388] width 467 height 49
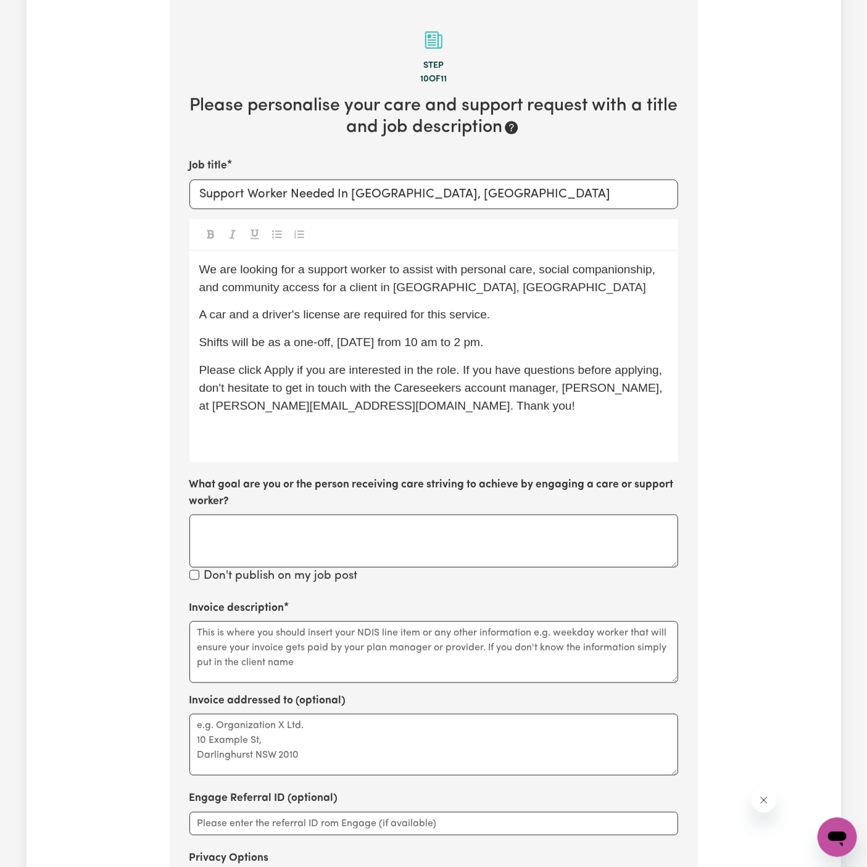
click at [281, 422] on div "We are looking for a support worker to assist with personal care, social compan…" at bounding box center [433, 356] width 489 height 211
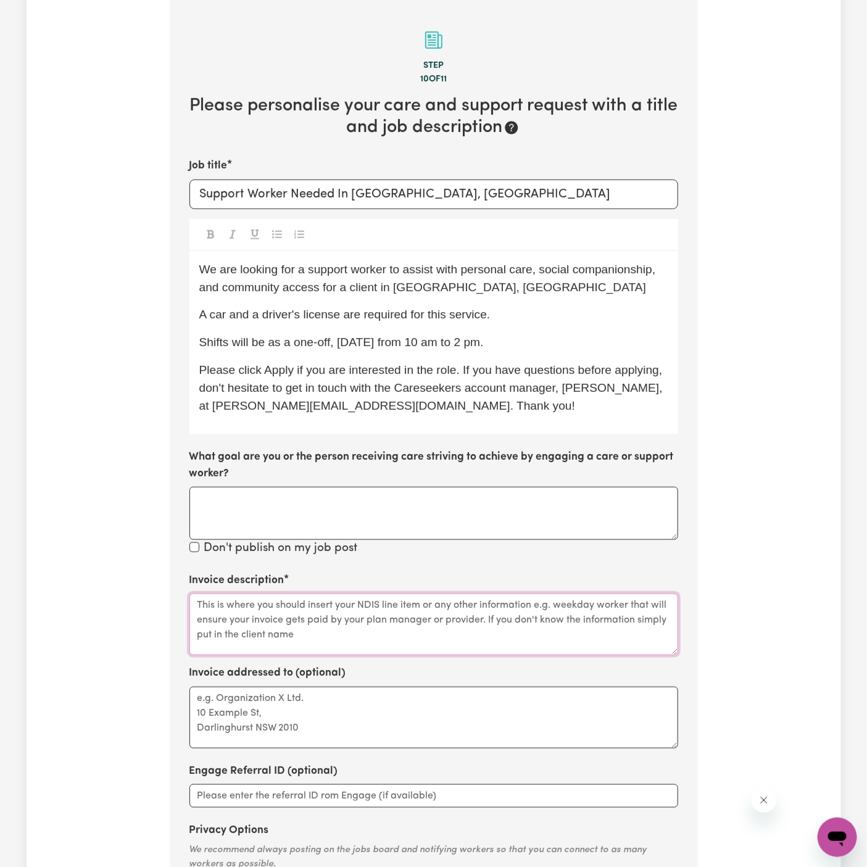
click at [339, 594] on textarea "Invoice description" at bounding box center [433, 625] width 489 height 62
paste textarea "Personal Care, Social Support"
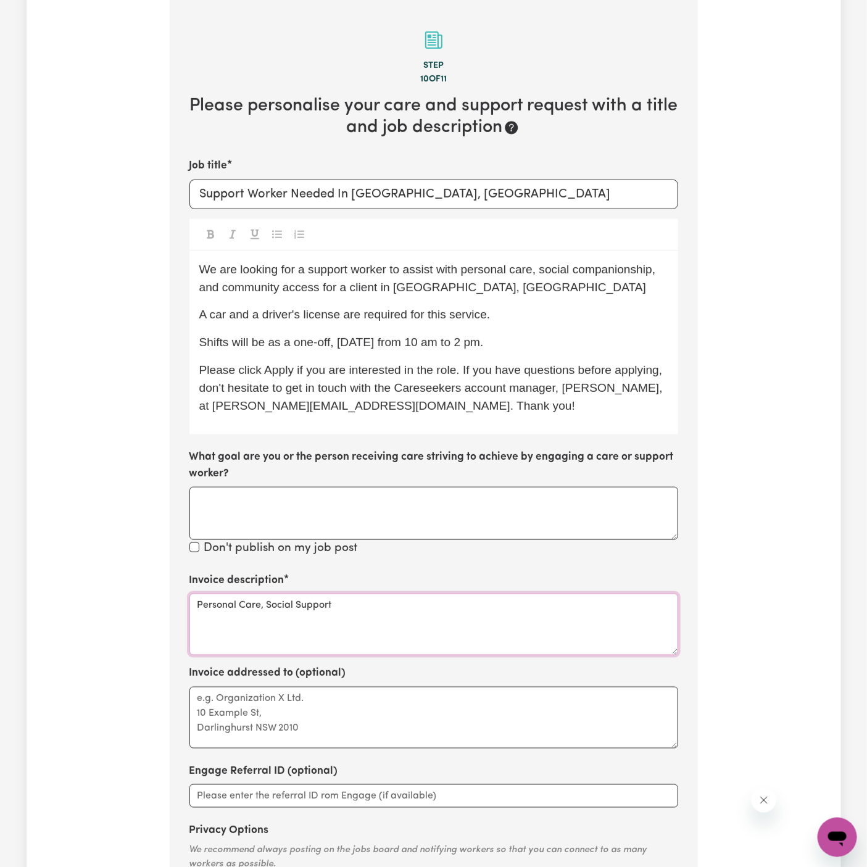
type textarea "Personal Care, Social Support"
click at [358, 682] on div "Invoice addressed to (optional)" at bounding box center [433, 706] width 489 height 83
click at [332, 706] on textarea "Invoice addressed to (optional)" at bounding box center [433, 718] width 489 height 62
paste textarea "c/o Hands of Care"
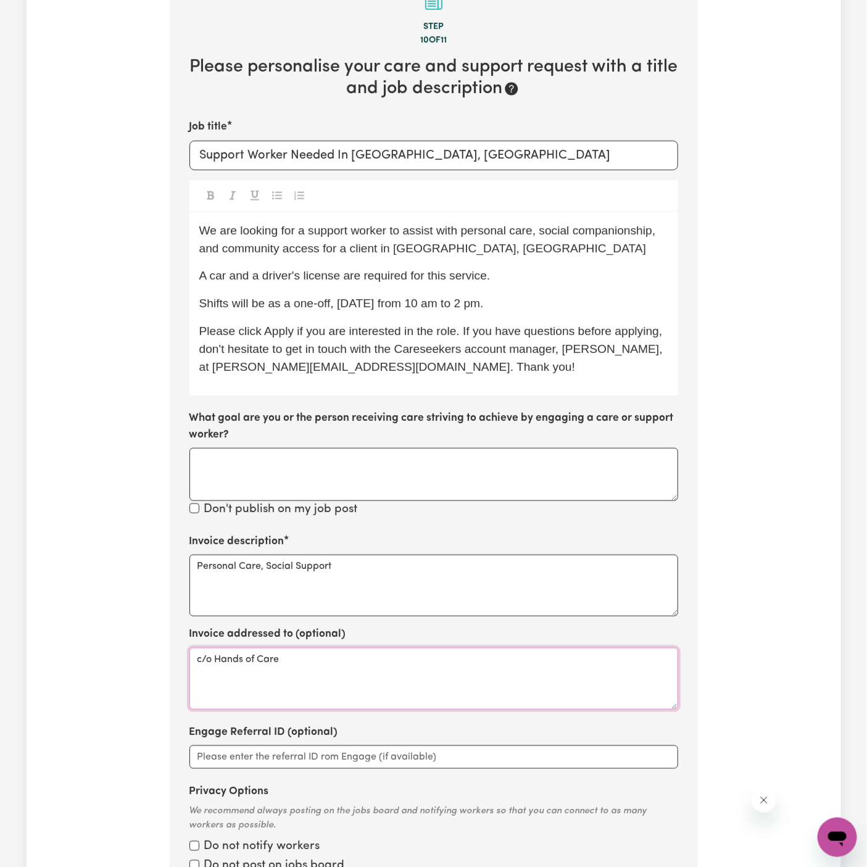
scroll to position [313, 0]
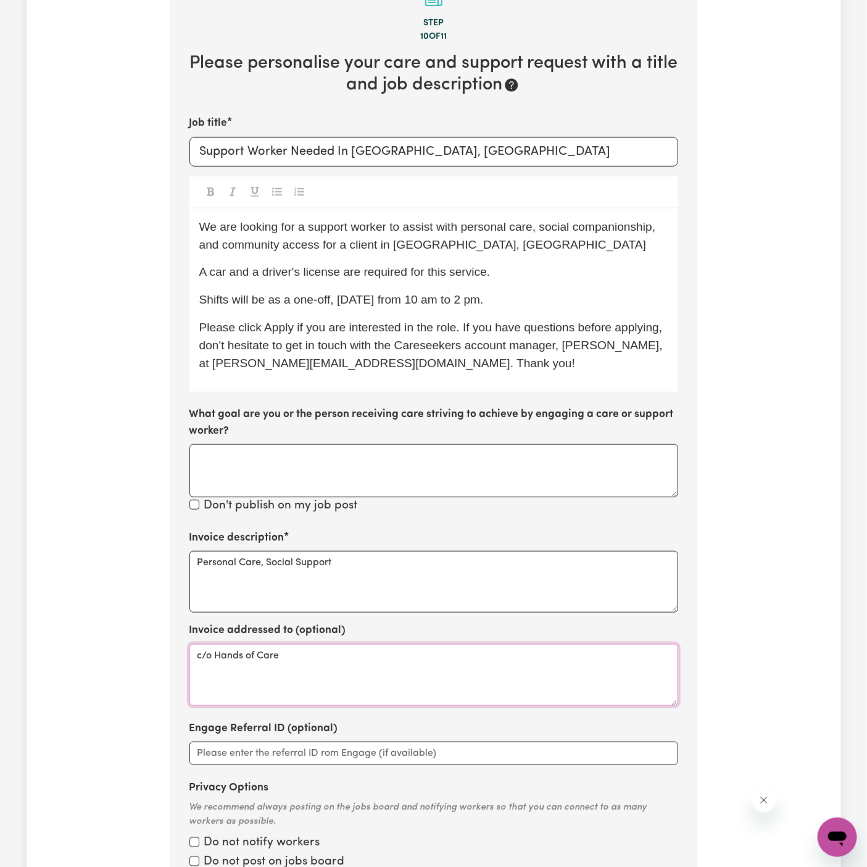
type textarea "c/o Hands of Care"
click at [507, 371] on p "Please click Apply if you are interested in the role. If you have questions bef…" at bounding box center [433, 345] width 469 height 53
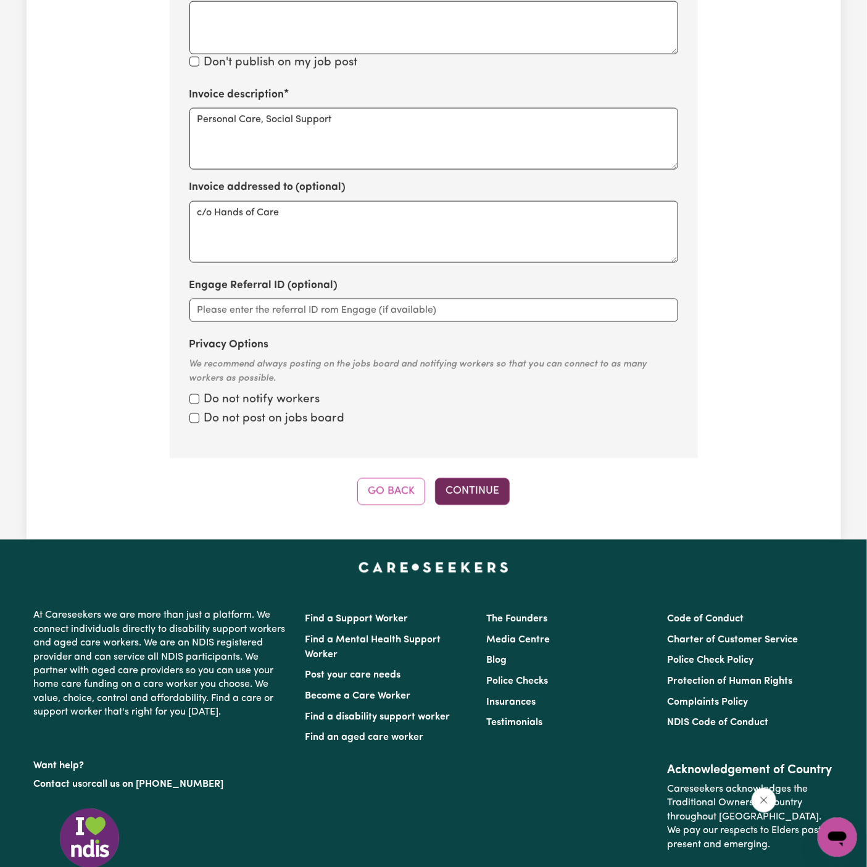
click at [485, 489] on button "Continue" at bounding box center [472, 491] width 75 height 27
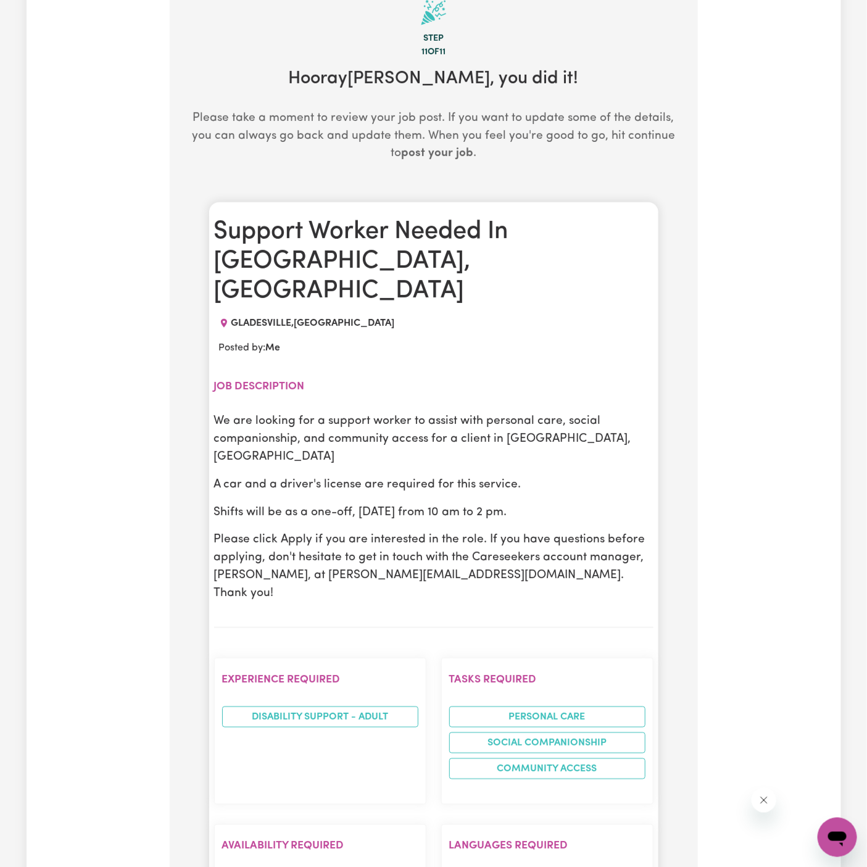
scroll to position [270, 0]
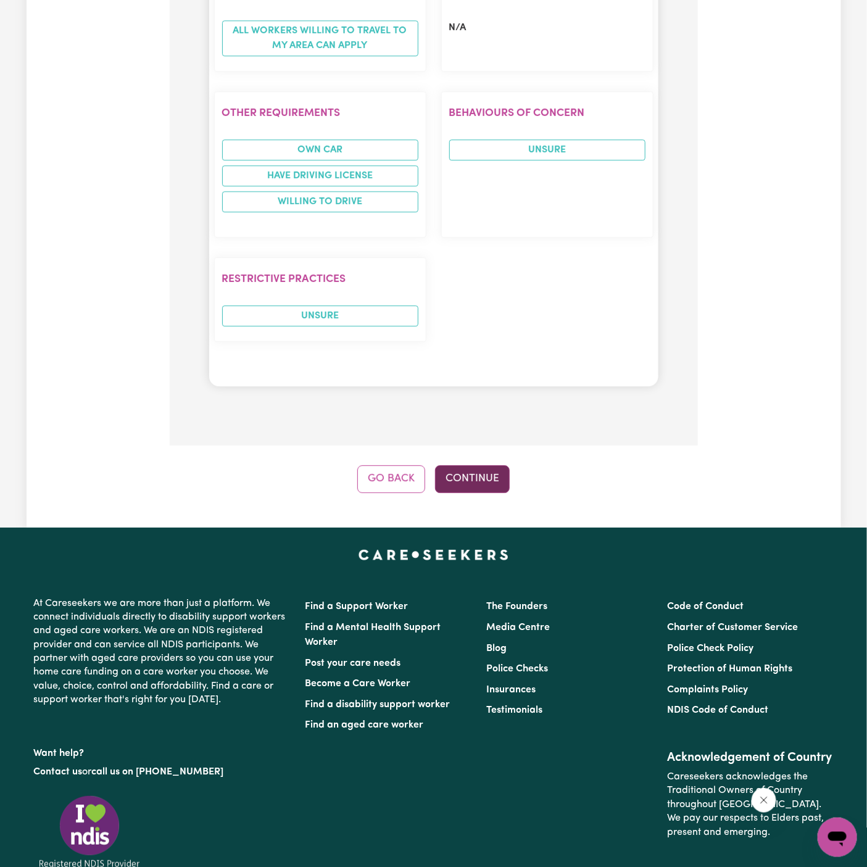
click at [485, 465] on button "Continue" at bounding box center [472, 478] width 75 height 27
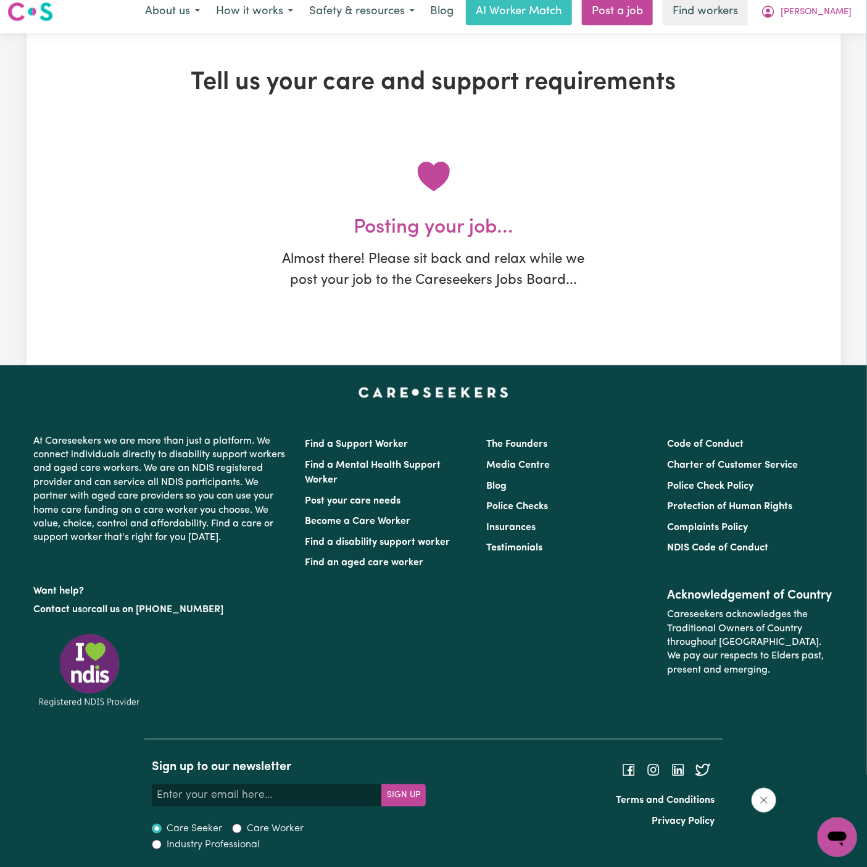
scroll to position [0, 0]
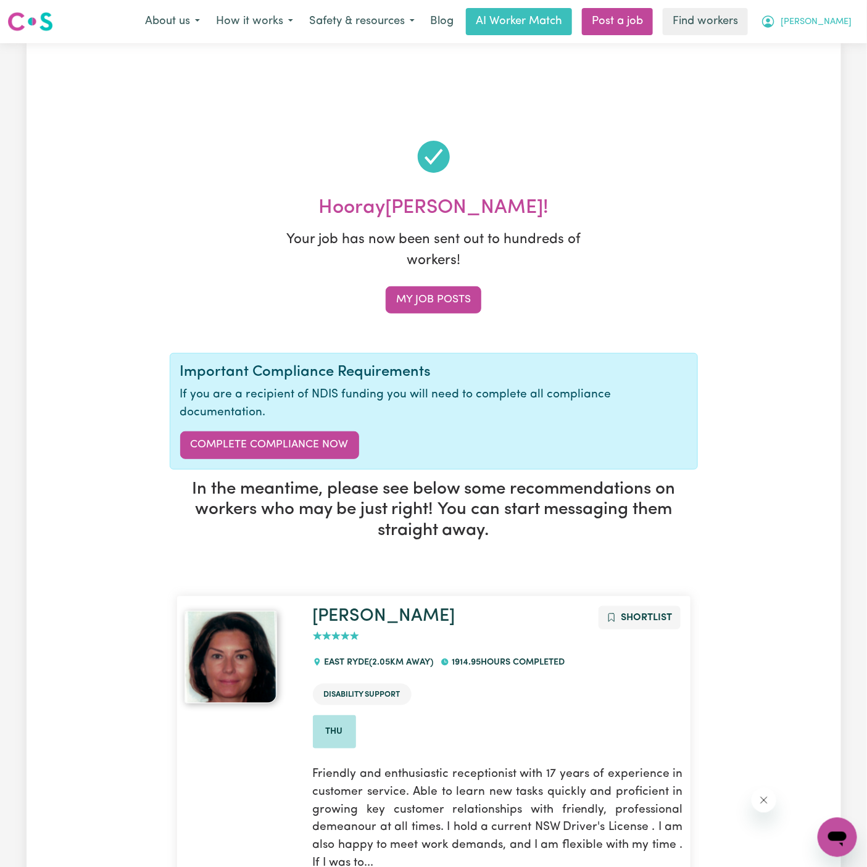
click at [847, 13] on button "[PERSON_NAME]" at bounding box center [806, 22] width 107 height 26
click at [847, 40] on link "My Dashboard" at bounding box center [811, 47] width 98 height 23
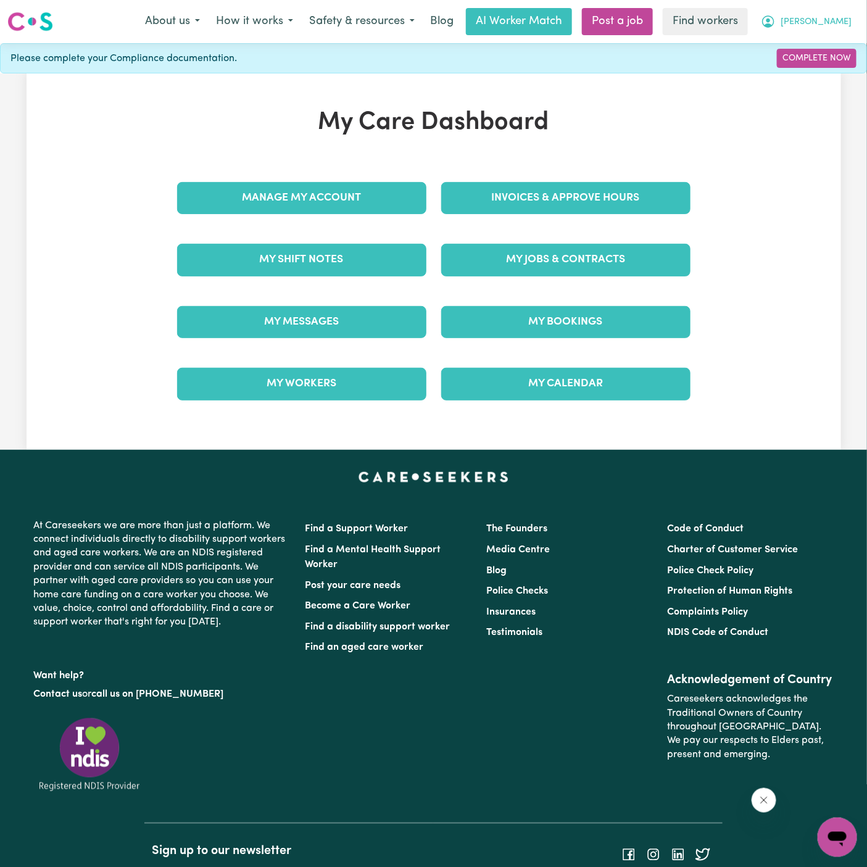
click at [847, 18] on button "[PERSON_NAME]" at bounding box center [806, 22] width 107 height 26
click at [845, 69] on link "Logout" at bounding box center [811, 70] width 98 height 23
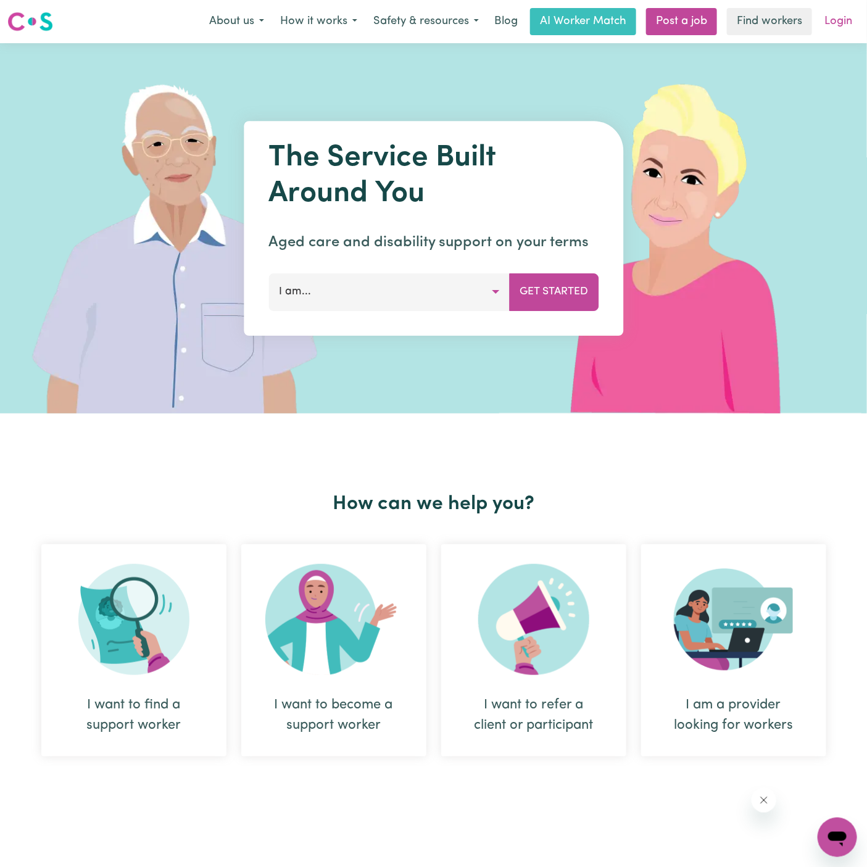
click at [845, 22] on link "Login" at bounding box center [838, 21] width 43 height 27
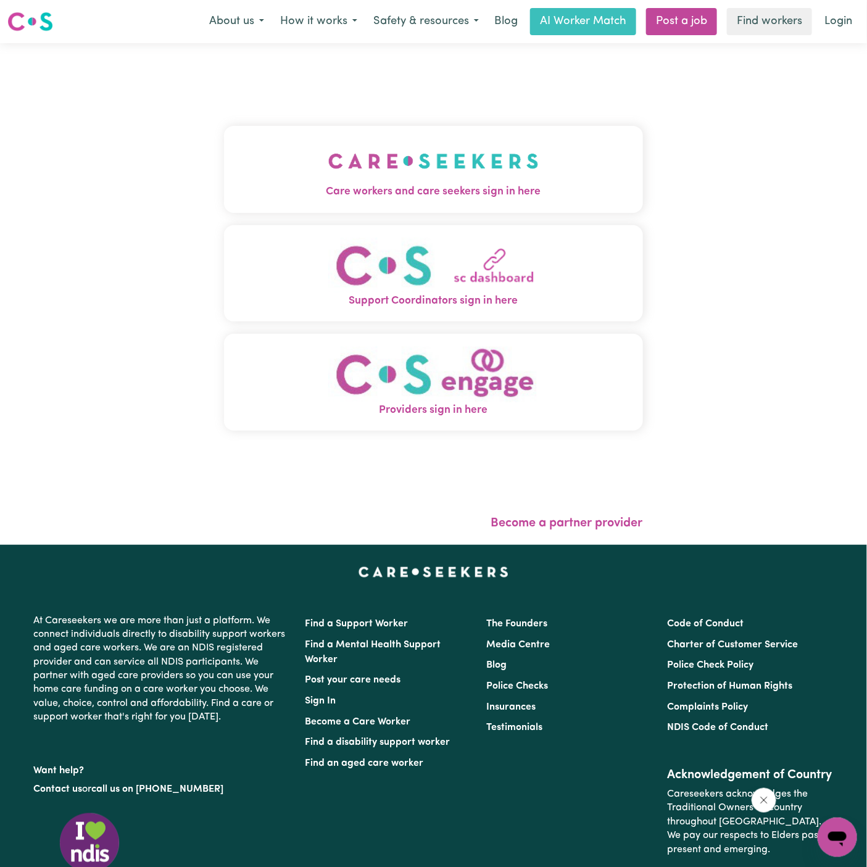
click at [328, 169] on img "Care workers and care seekers sign in here" at bounding box center [433, 161] width 210 height 46
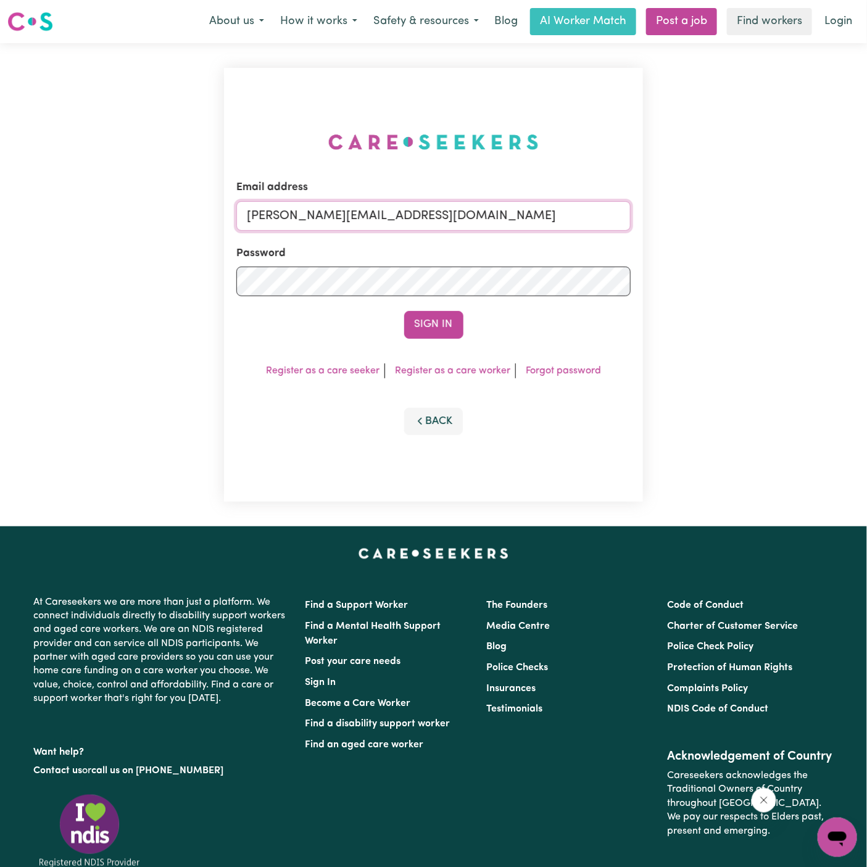
click at [518, 212] on input "[PERSON_NAME][EMAIL_ADDRESS][DOMAIN_NAME]" at bounding box center [433, 216] width 394 height 30
drag, startPoint x: 313, startPoint y: 219, endPoint x: 673, endPoint y: 244, distance: 361.4
click at [673, 244] on div "Email address [EMAIL_ADDRESS][DOMAIN_NAME] Password Sign In Register as a care …" at bounding box center [433, 284] width 867 height 483
type input "[EMAIL_ADDRESS][DOMAIN_NAME]"
click at [404, 311] on button "Sign In" at bounding box center [433, 324] width 59 height 27
